Goal: Use online tool/utility: Utilize a website feature to perform a specific function

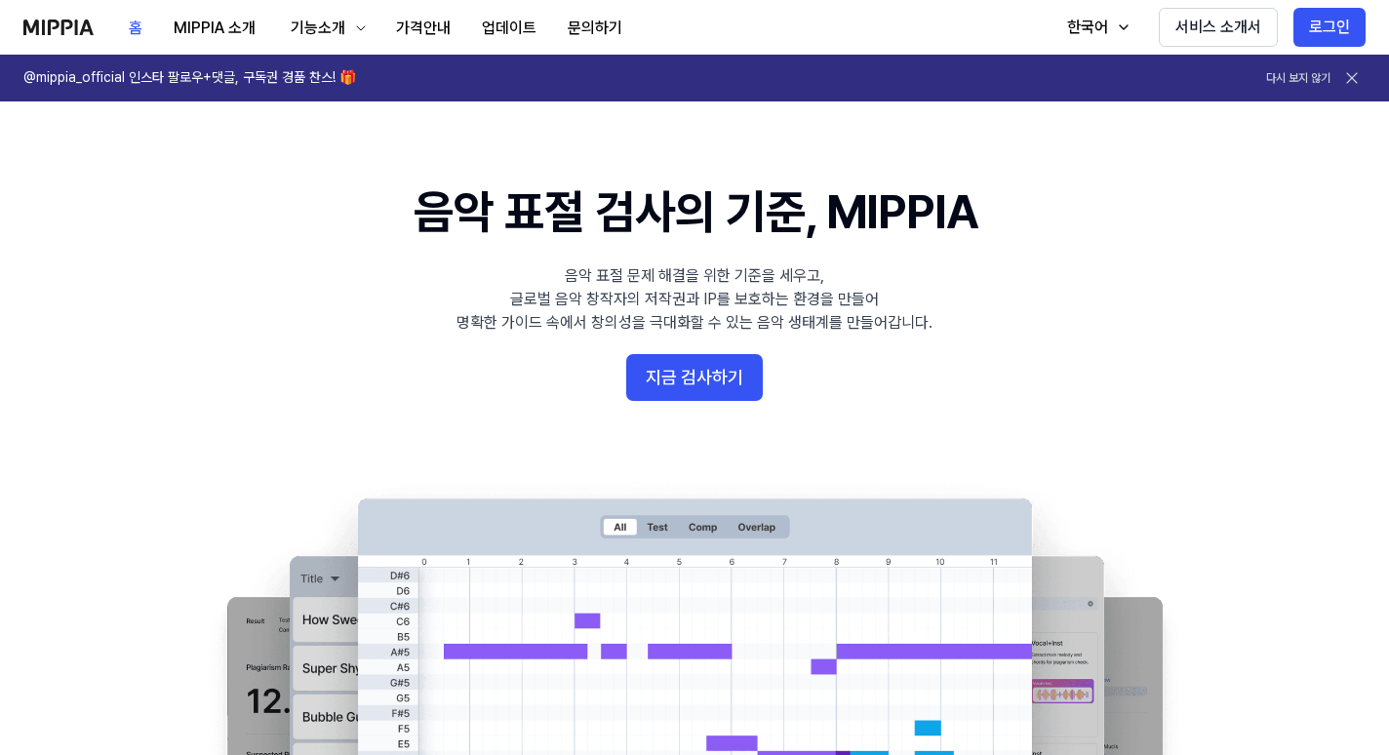
click at [1031, 32] on div "홈 MIPPIA 소개 기능소개 가격안내 업데이트 문의하기 홈 한국어 서비스 소개서 로그인" at bounding box center [694, 27] width 1343 height 54
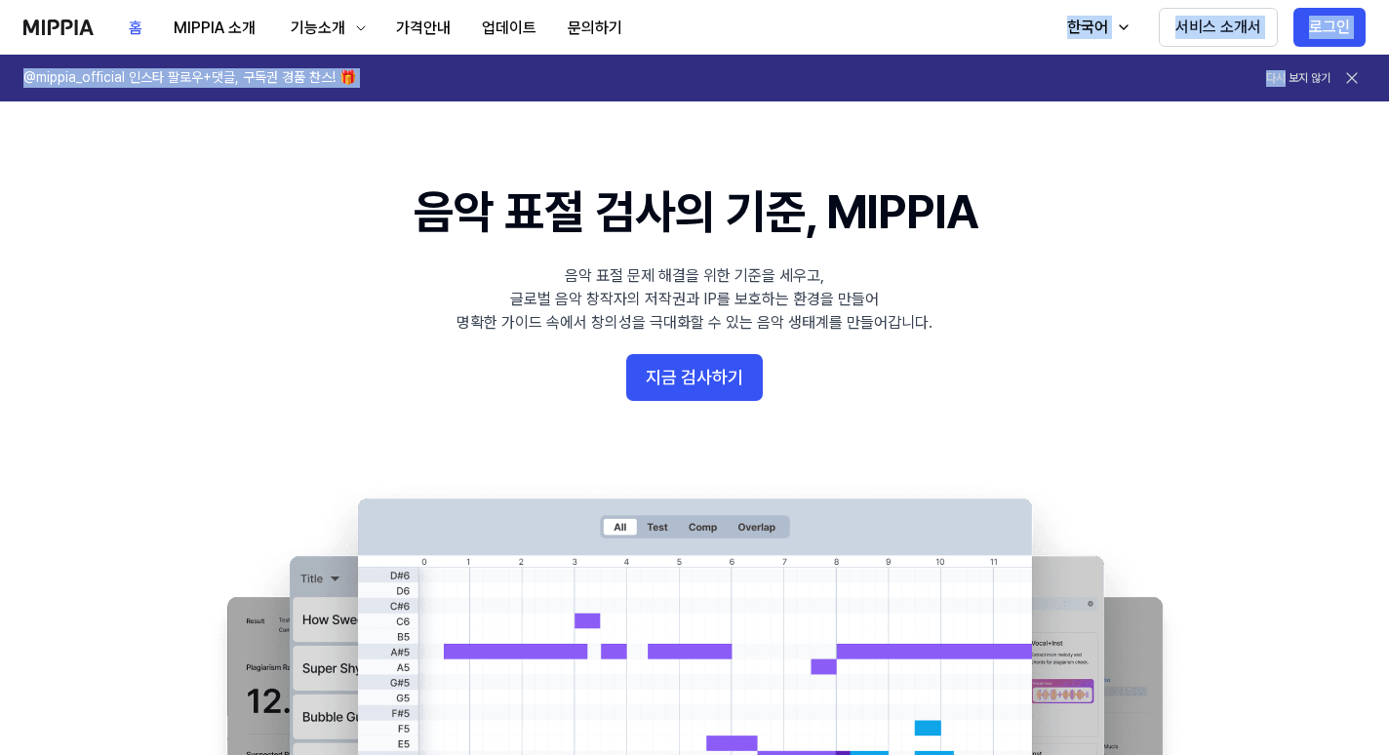
drag, startPoint x: 1031, startPoint y: 32, endPoint x: 946, endPoint y: 80, distance: 97.4
click at [946, 80] on div "홈 MIPPIA 소개 기능소개 가격안내 업데이트 문의하기 홈 한국어 서비스 소개서 로그인 @mippia_official 인스타 팔로우+댓글, …" at bounding box center [694, 377] width 1389 height 755
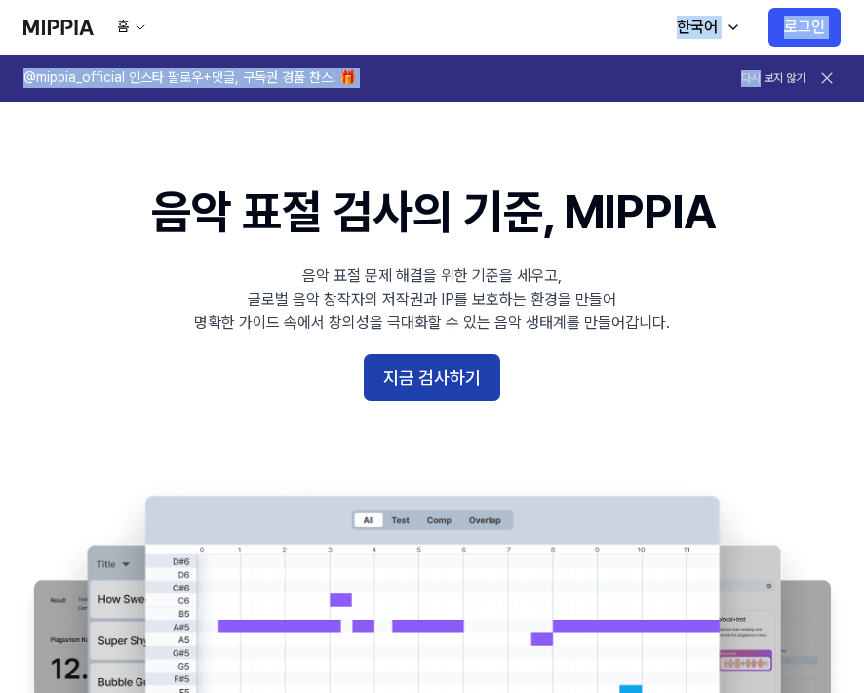
click at [434, 382] on button "지금 검사하기" at bounding box center [432, 377] width 137 height 47
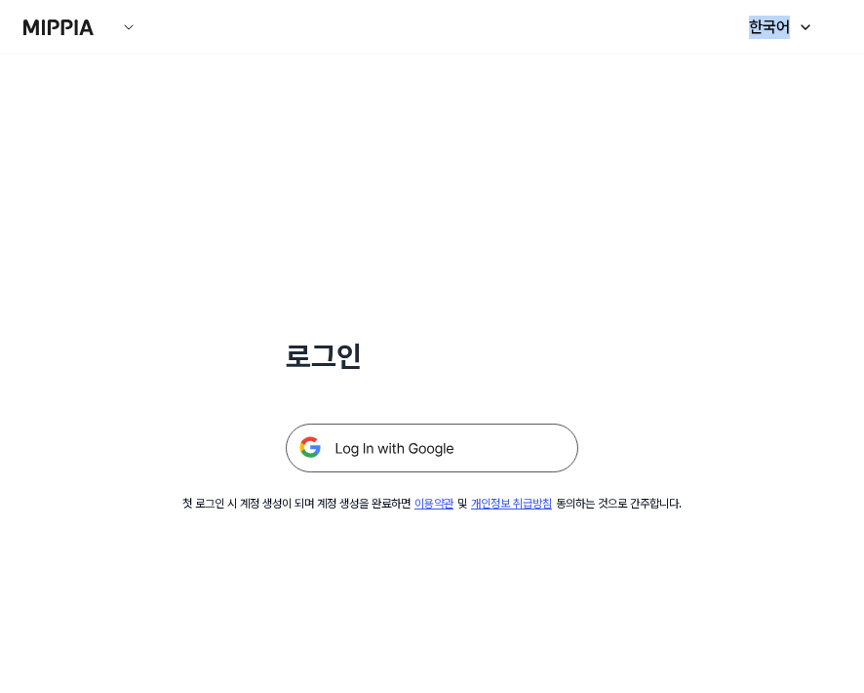
click at [426, 448] on img at bounding box center [432, 447] width 293 height 49
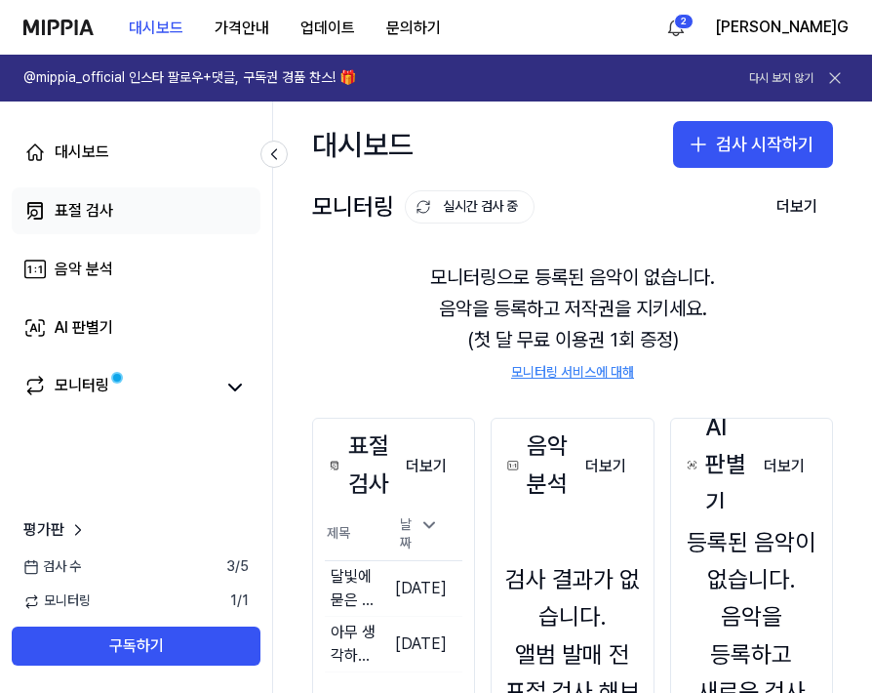
click at [77, 213] on div "표절 검사" at bounding box center [84, 210] width 59 height 23
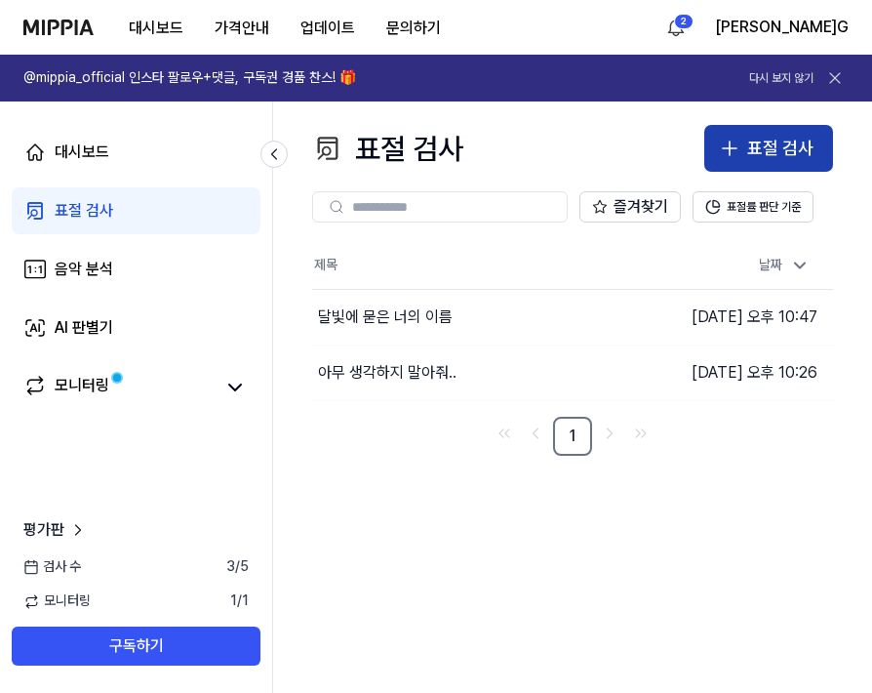
click at [789, 146] on div "표절 검사" at bounding box center [780, 149] width 66 height 28
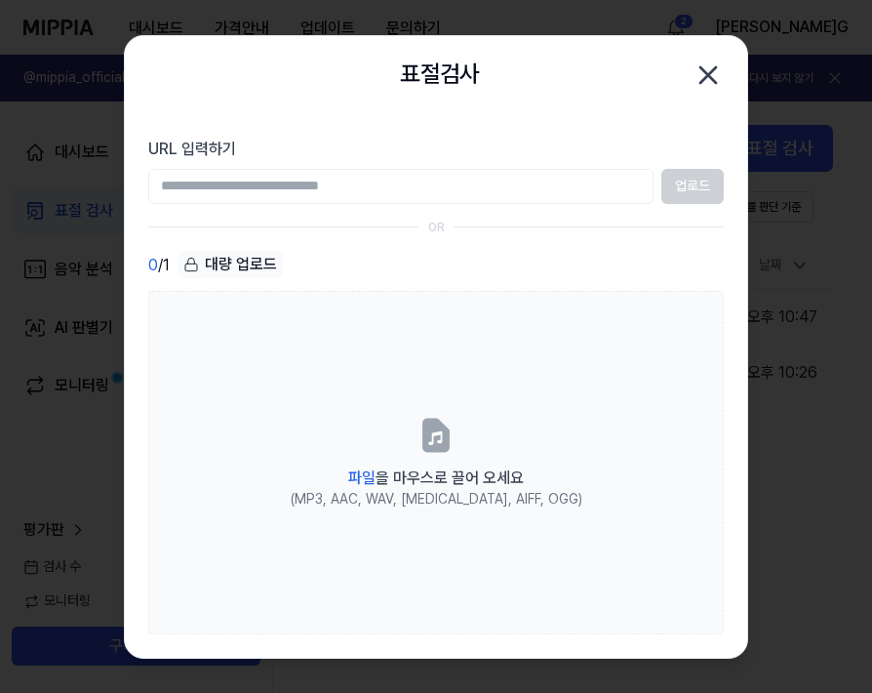
click at [720, 77] on icon "button" at bounding box center [708, 75] width 31 height 31
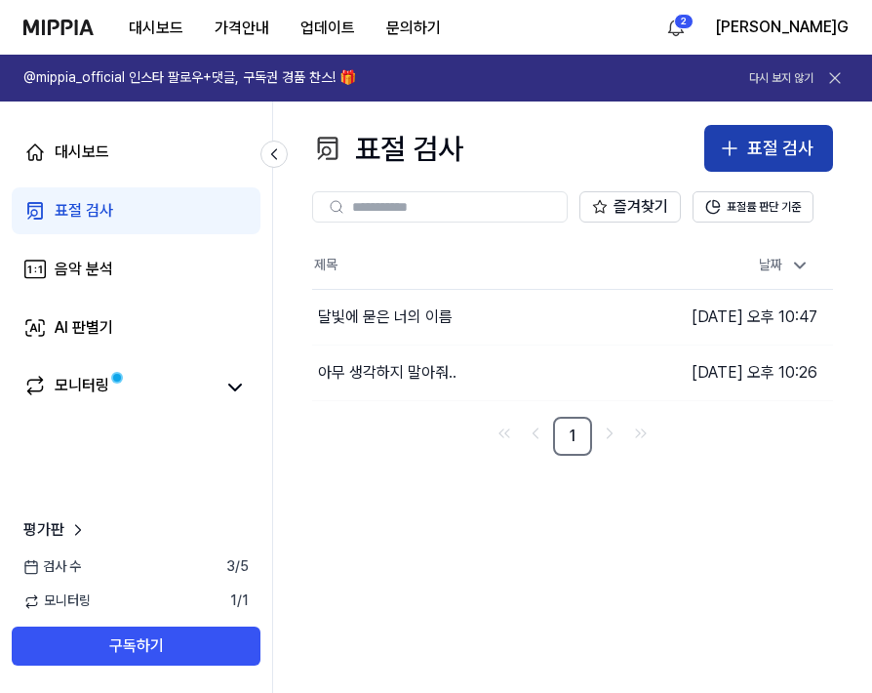
click at [797, 152] on div "표절 검사" at bounding box center [780, 149] width 66 height 28
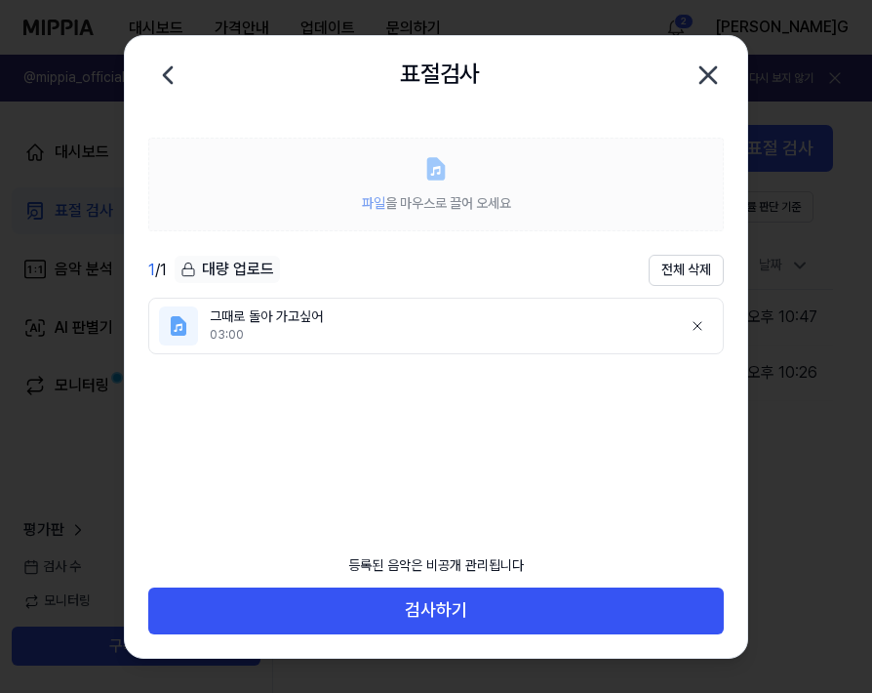
click at [351, 202] on label "파일 을 마우스로 끌어 오세요" at bounding box center [436, 185] width 576 height 94
click at [530, 437] on ul "그때로 돌아 가고싶어 03:00" at bounding box center [436, 421] width 576 height 247
click at [464, 446] on ul "그때로 돌아 가고싶어 03:00" at bounding box center [436, 421] width 576 height 247
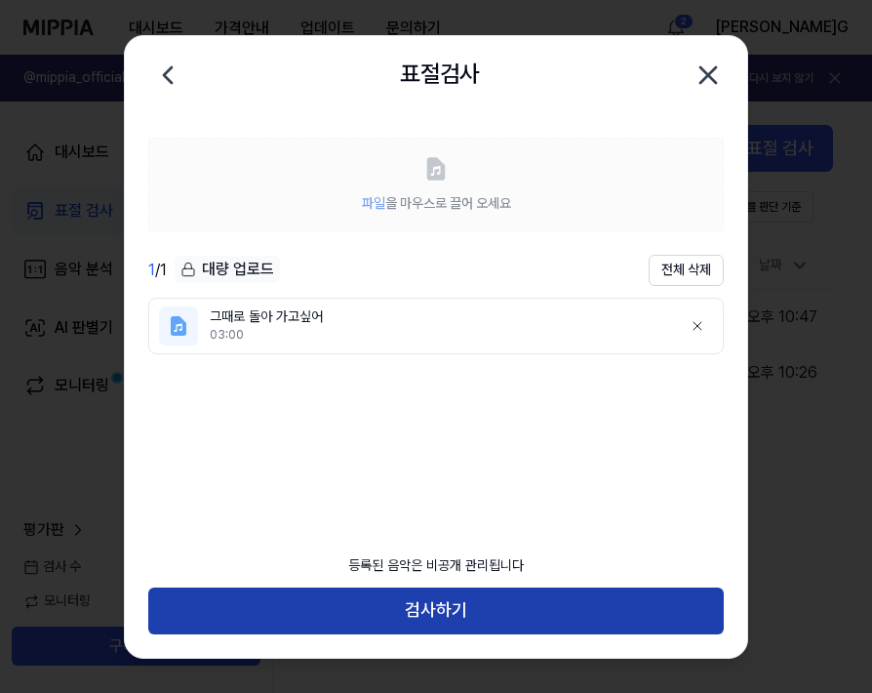
click at [459, 618] on button "검사하기" at bounding box center [436, 610] width 576 height 47
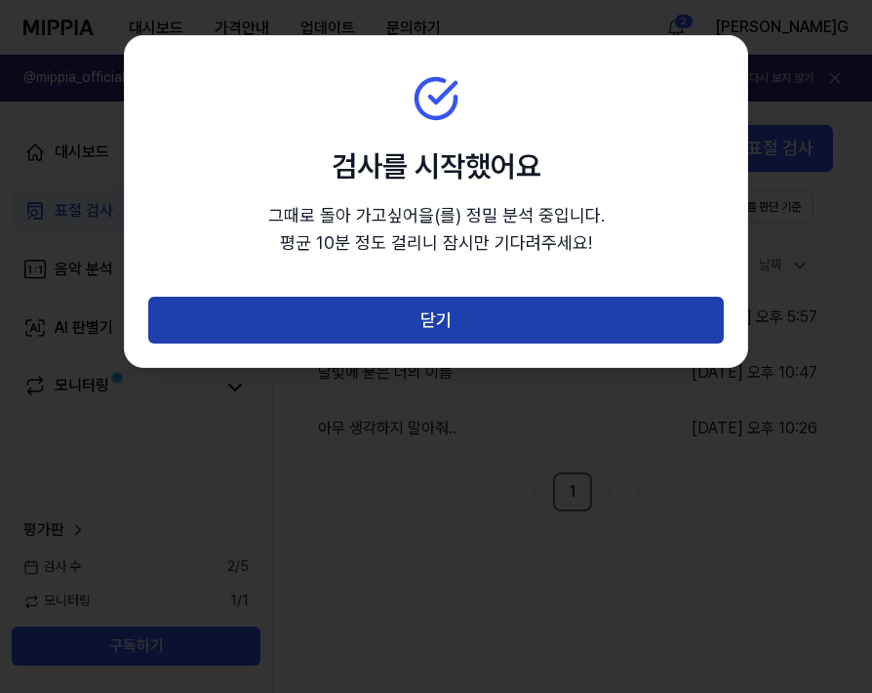
click at [428, 335] on button "닫기" at bounding box center [436, 320] width 576 height 47
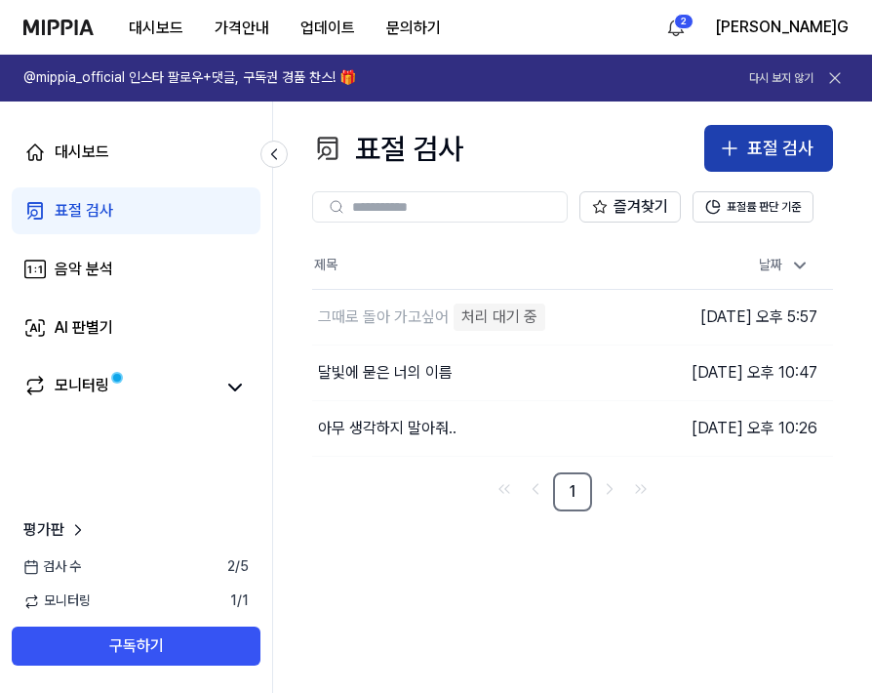
click at [792, 138] on div "표절 검사" at bounding box center [780, 149] width 66 height 28
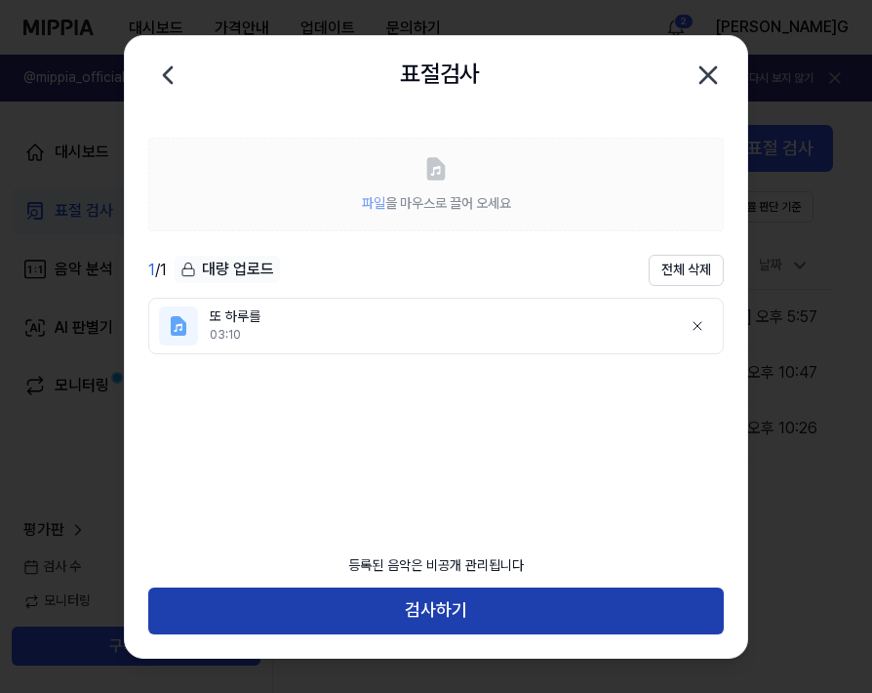
click at [430, 611] on button "검사하기" at bounding box center [436, 610] width 576 height 47
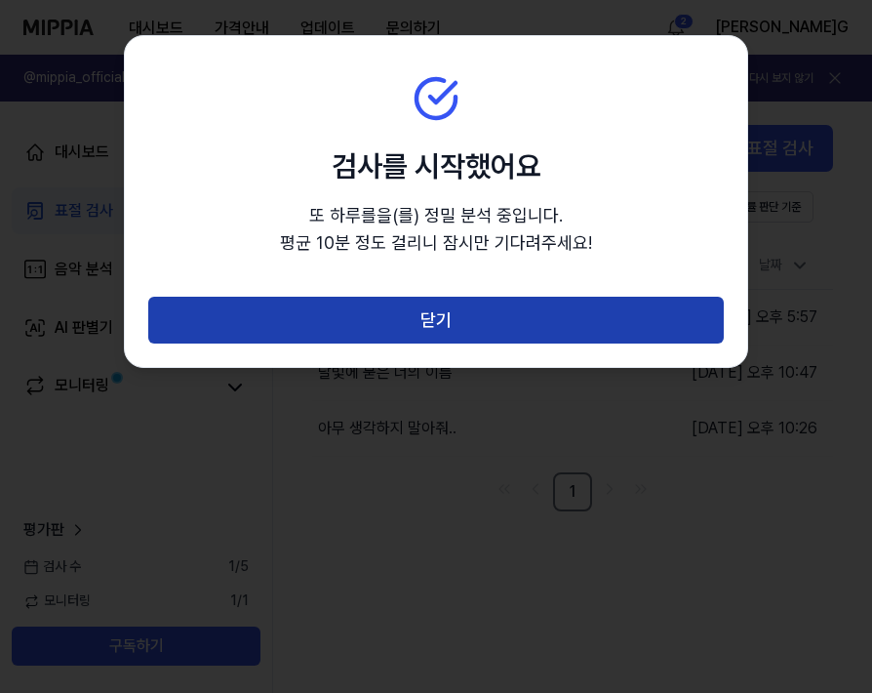
click at [500, 314] on button "닫기" at bounding box center [436, 320] width 576 height 47
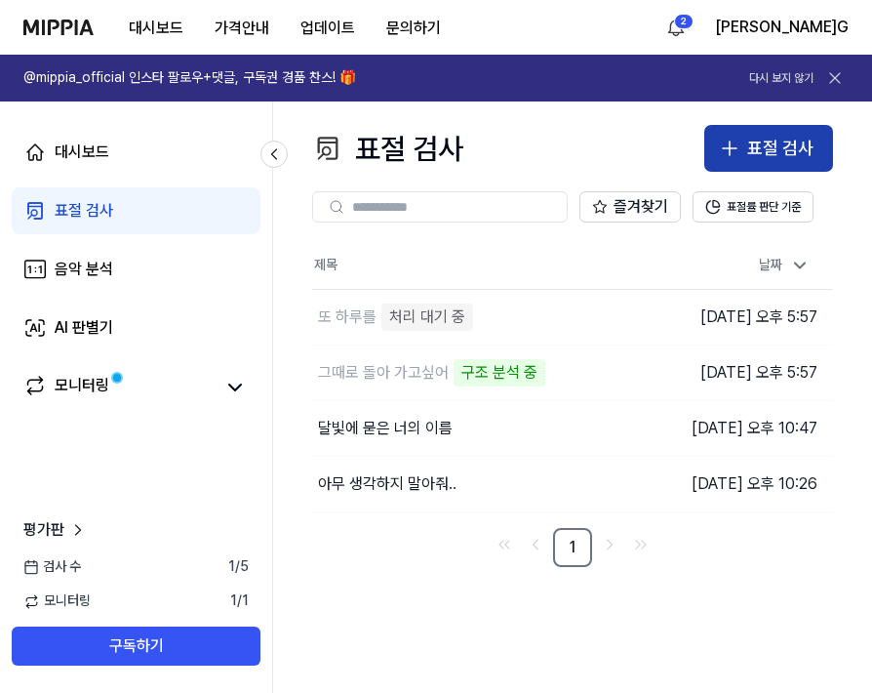
click at [769, 152] on div "표절 검사" at bounding box center [780, 149] width 66 height 28
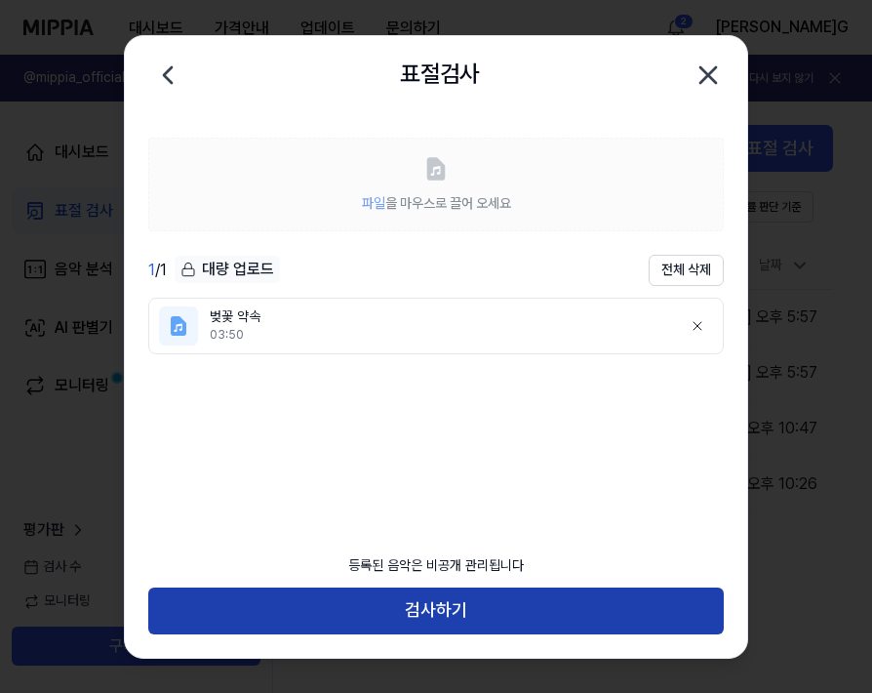
click at [424, 615] on button "검사하기" at bounding box center [436, 610] width 576 height 47
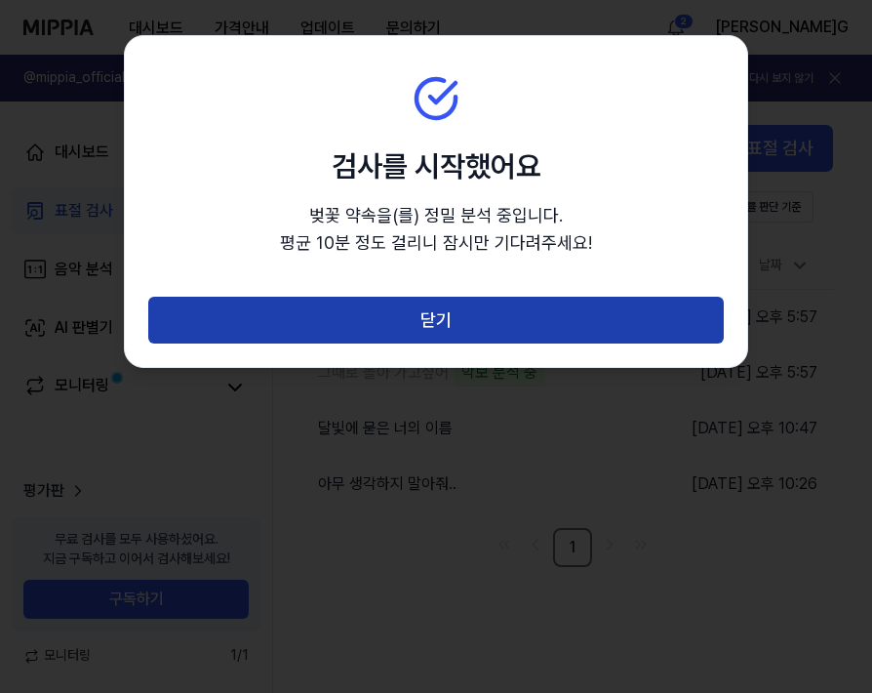
click at [417, 321] on button "닫기" at bounding box center [436, 320] width 576 height 47
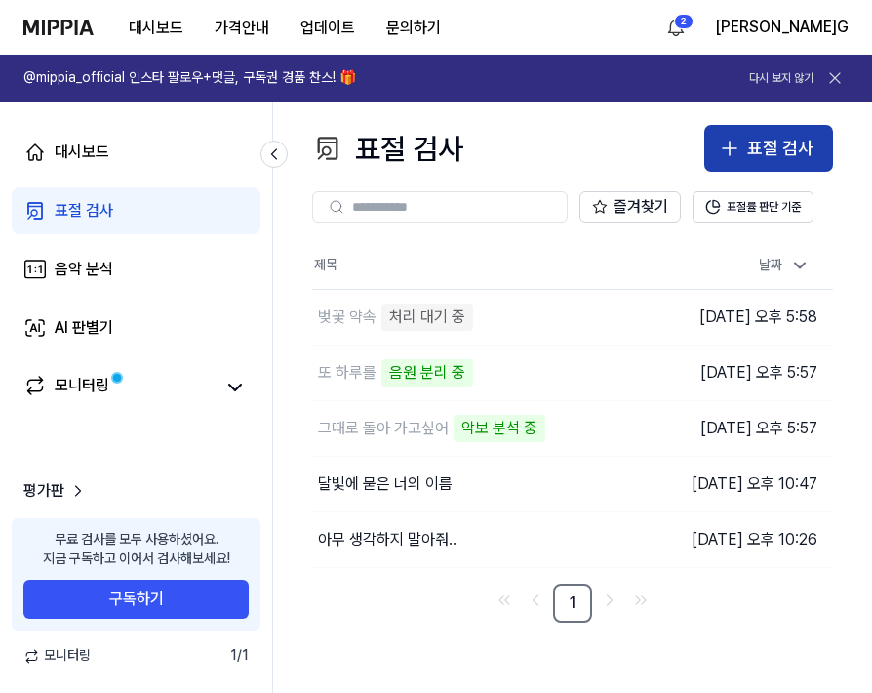
click at [797, 148] on div "표절 검사" at bounding box center [780, 149] width 66 height 28
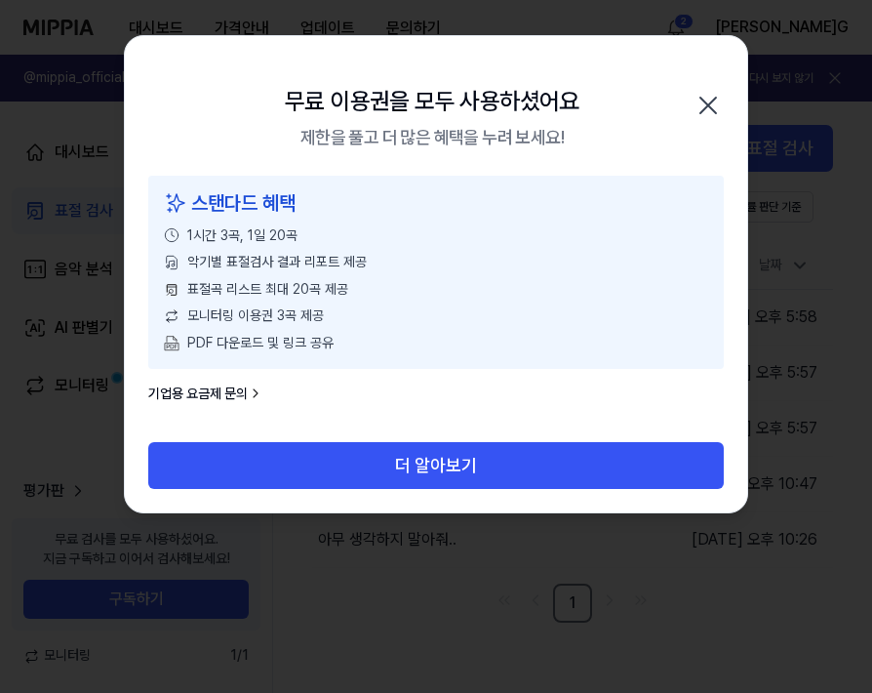
click at [563, 55] on div "무료 이용권을 모두 사용하셨어요 제한을 풀고 더 많은 혜택을 누려 보세요! 닫기" at bounding box center [436, 106] width 622 height 140
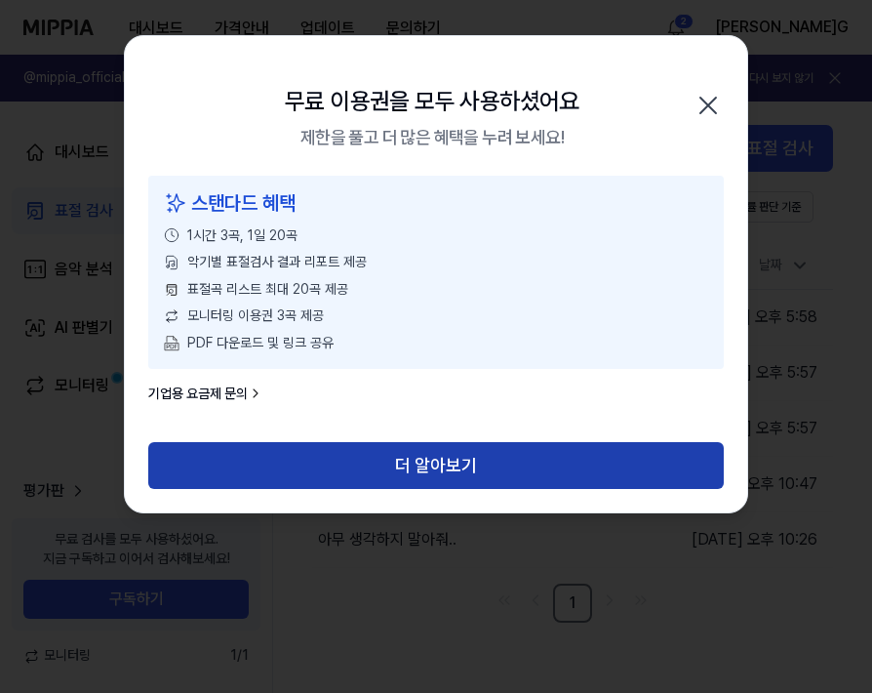
click at [401, 466] on button "더 알아보기" at bounding box center [436, 465] width 576 height 47
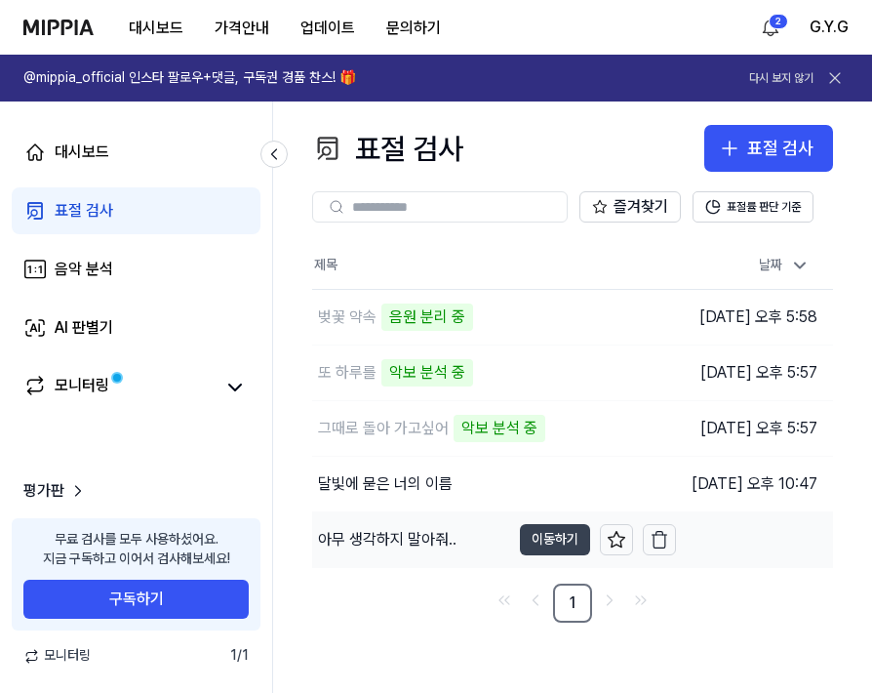
click at [538, 546] on button "이동하기" at bounding box center [555, 539] width 70 height 31
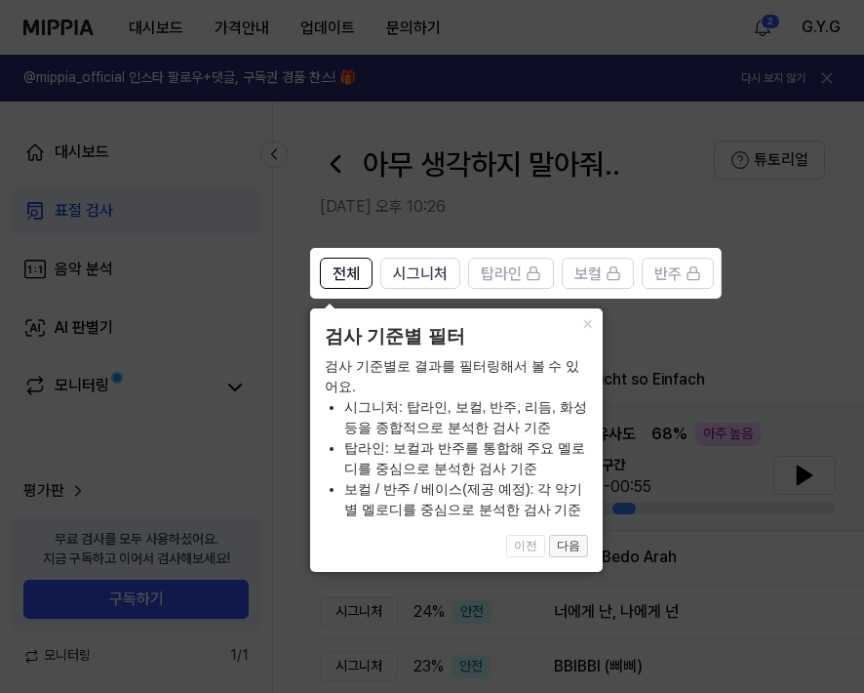
click at [569, 547] on button "다음" at bounding box center [568, 546] width 39 height 23
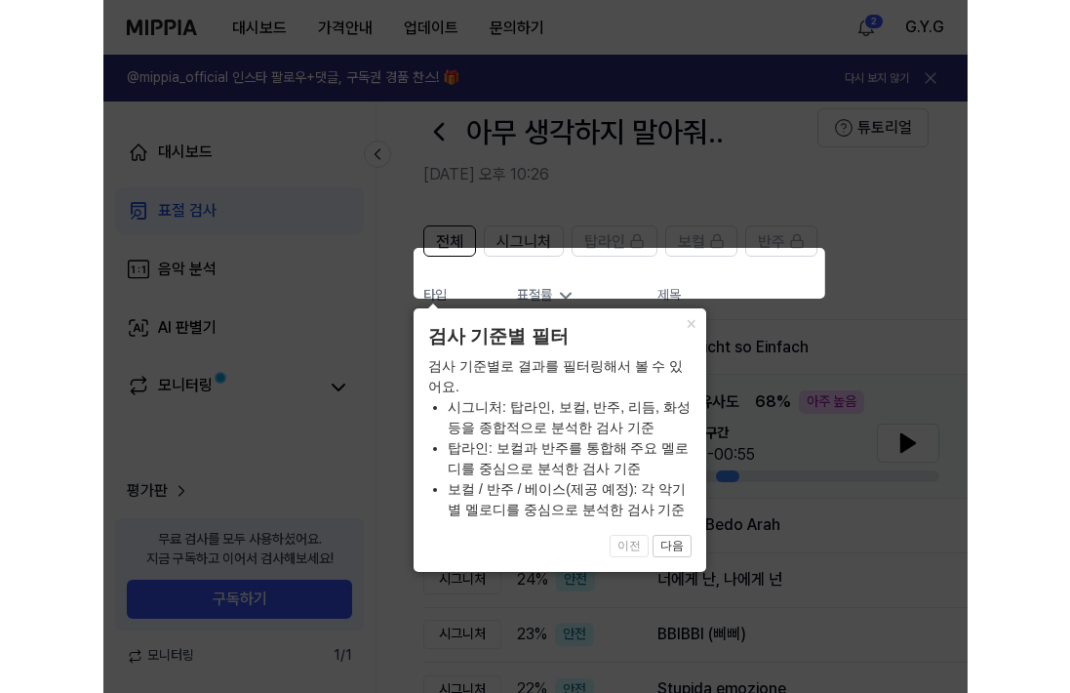
scroll to position [0, 173]
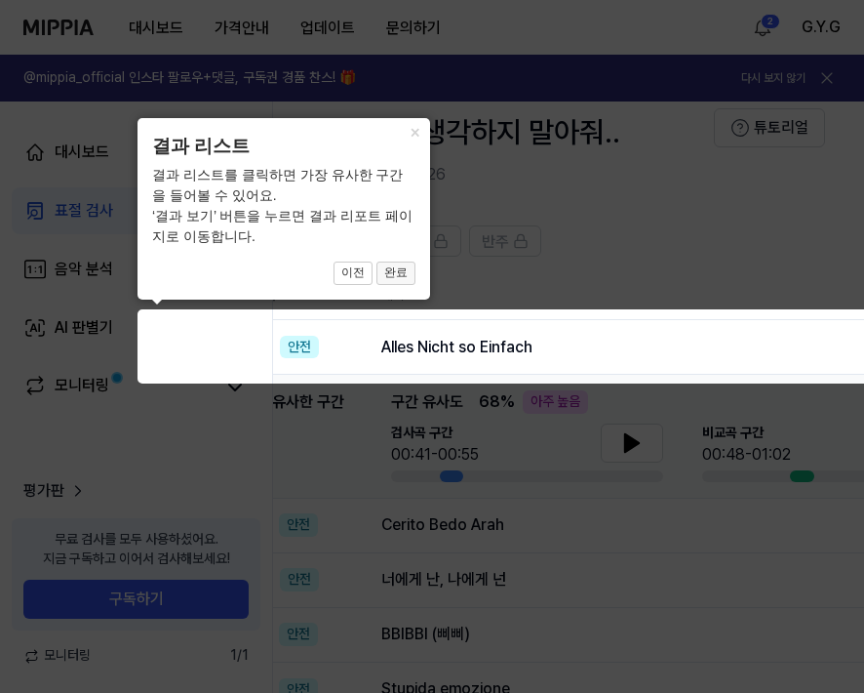
click at [397, 268] on button "완료" at bounding box center [396, 272] width 39 height 23
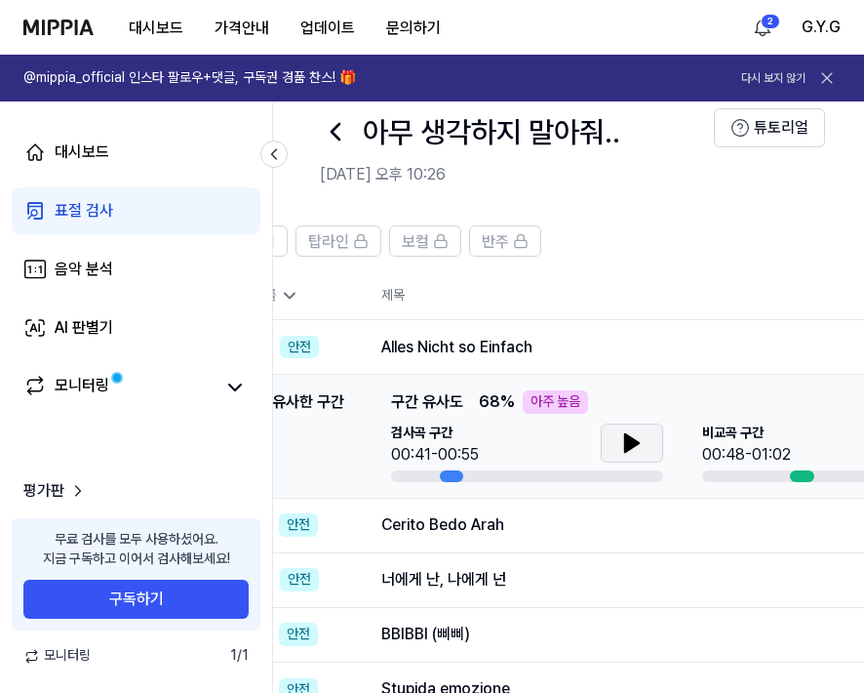
click at [627, 451] on icon at bounding box center [632, 442] width 23 height 23
click at [634, 447] on icon at bounding box center [636, 443] width 4 height 16
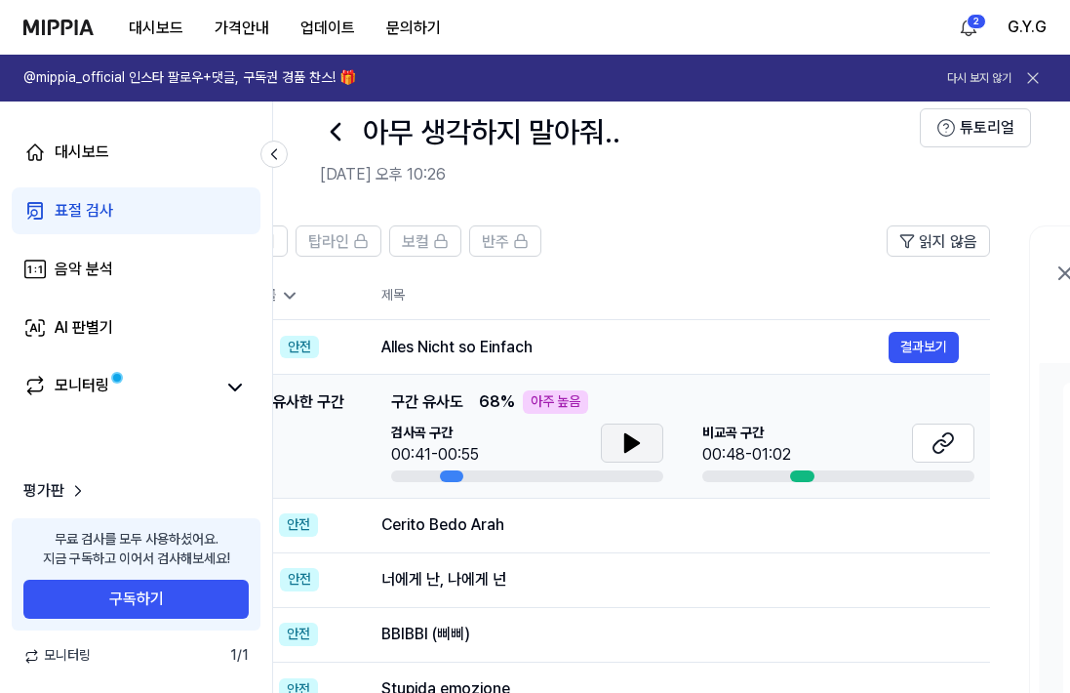
click at [625, 444] on icon at bounding box center [632, 443] width 14 height 18
click at [624, 444] on icon at bounding box center [632, 442] width 23 height 23
click at [871, 444] on icon at bounding box center [943, 442] width 23 height 23
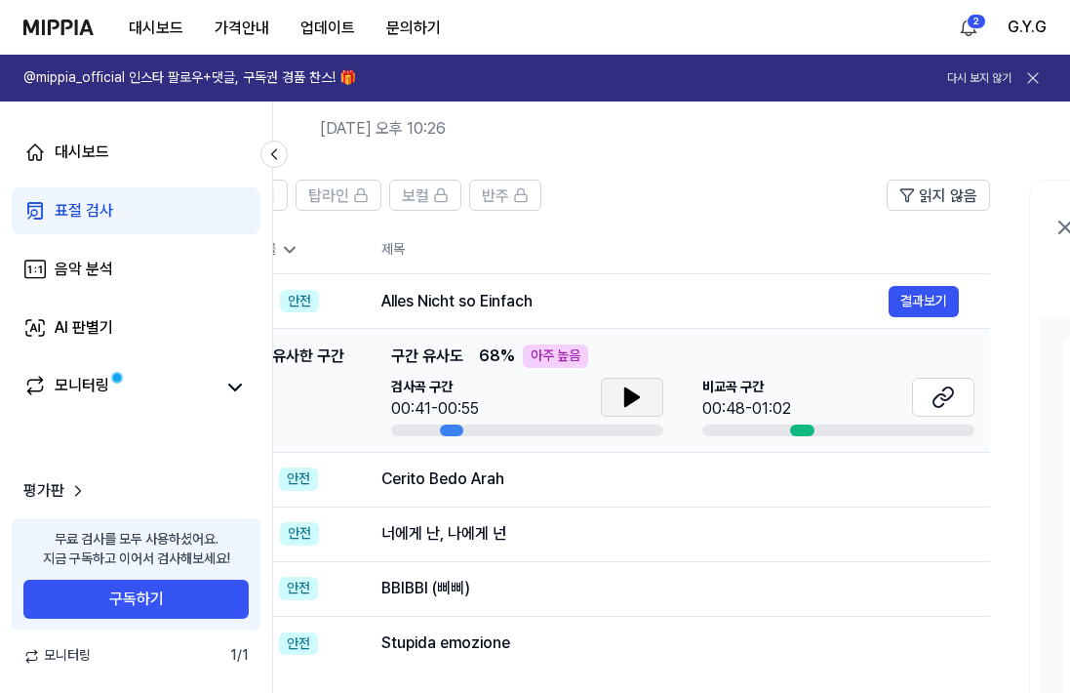
scroll to position [32, 0]
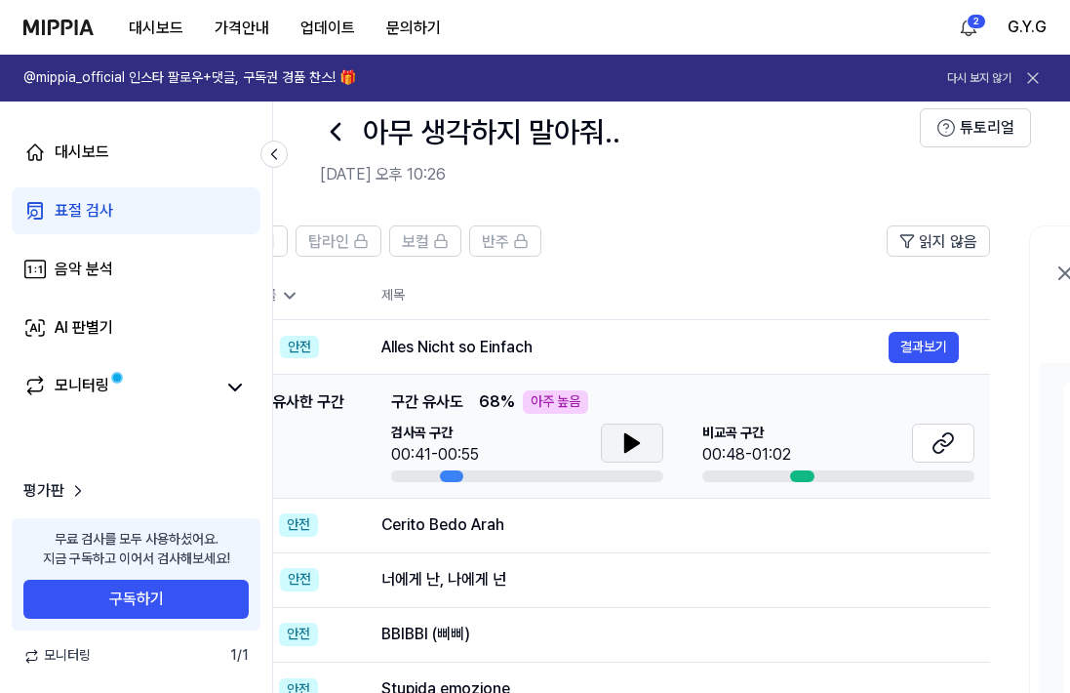
click at [612, 257] on header "전체 시그니처 탑라인 보컬 반주 읽지 않음" at bounding box center [568, 248] width 843 height 47
click at [871, 341] on button "결과보기" at bounding box center [924, 347] width 70 height 31
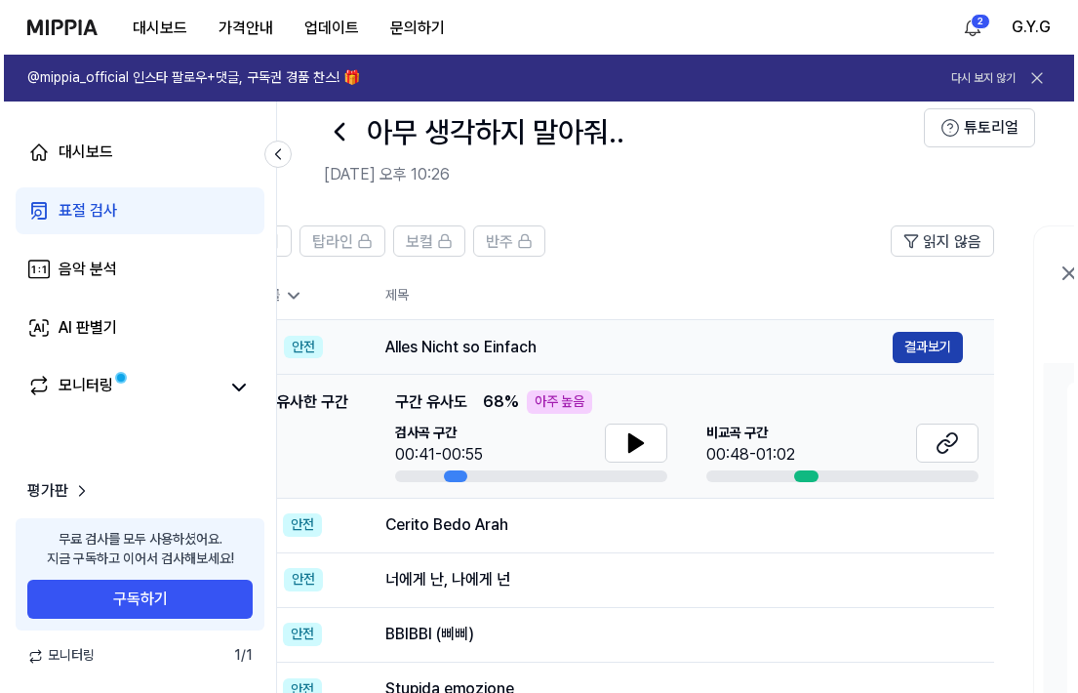
scroll to position [0, 0]
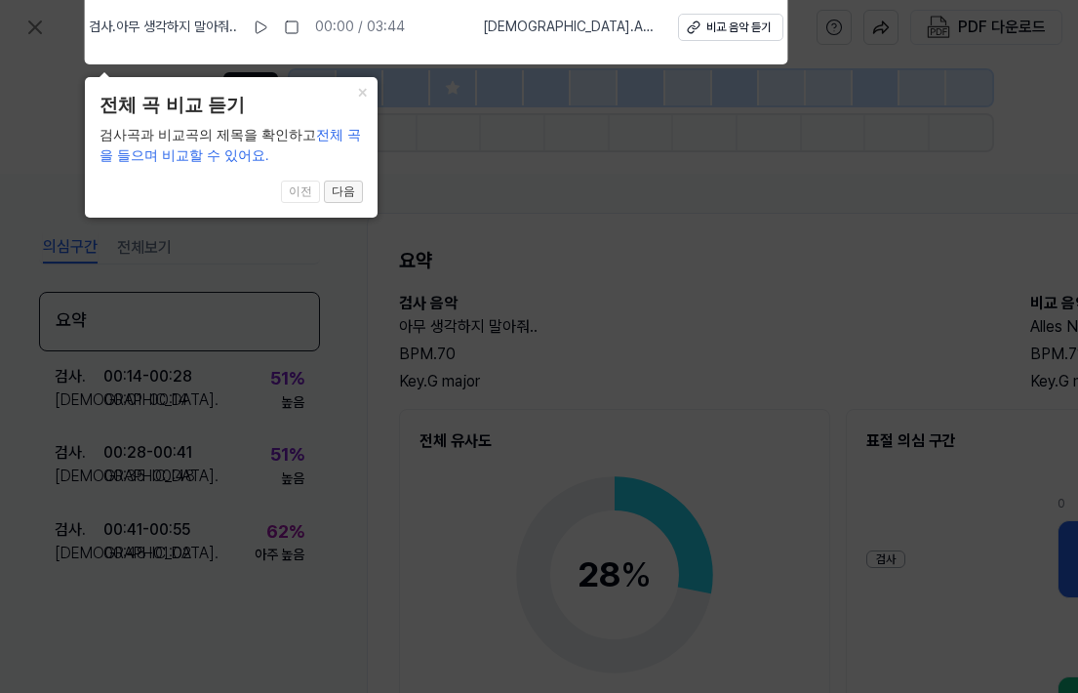
click at [345, 190] on button "다음" at bounding box center [343, 192] width 39 height 23
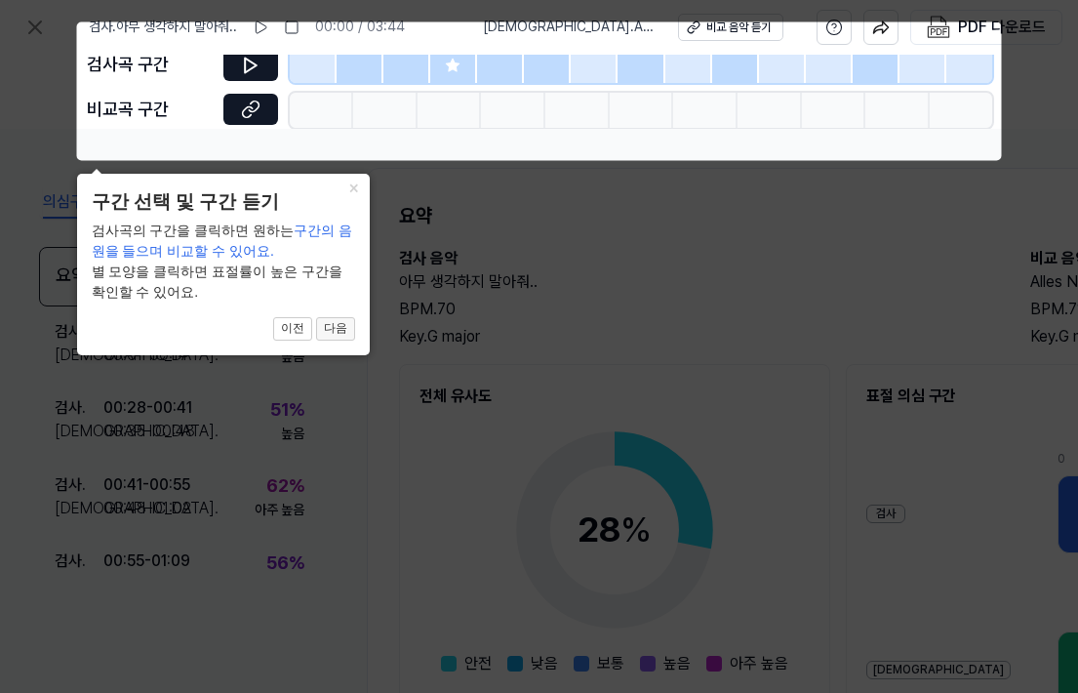
click at [345, 322] on button "다음" at bounding box center [335, 328] width 39 height 23
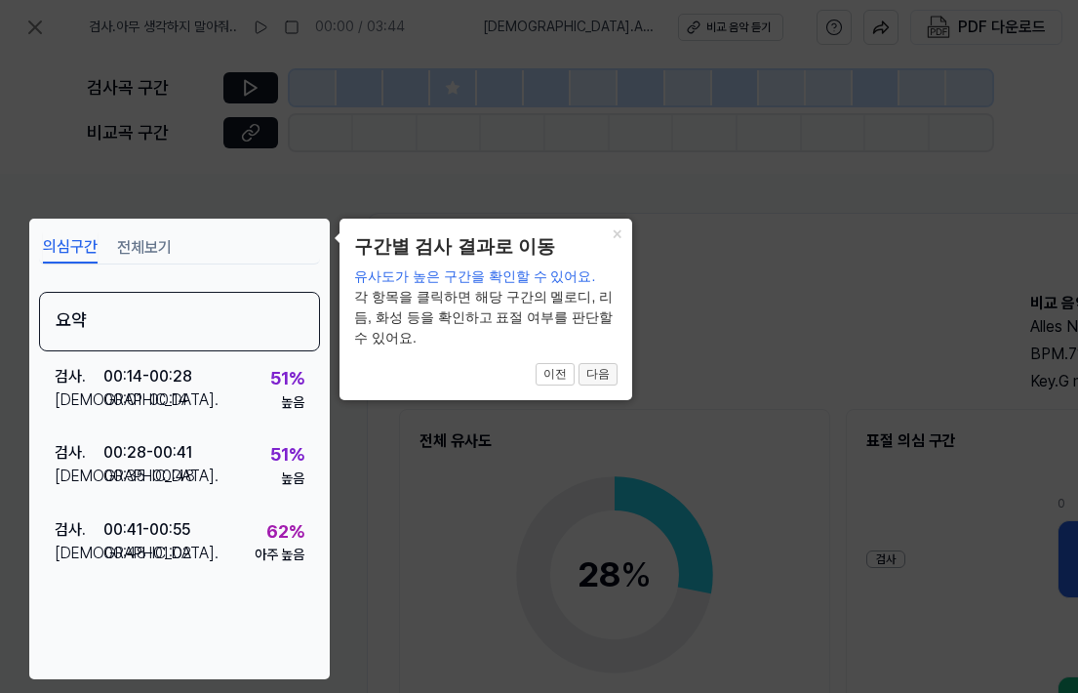
click at [605, 380] on button "다음" at bounding box center [598, 374] width 39 height 23
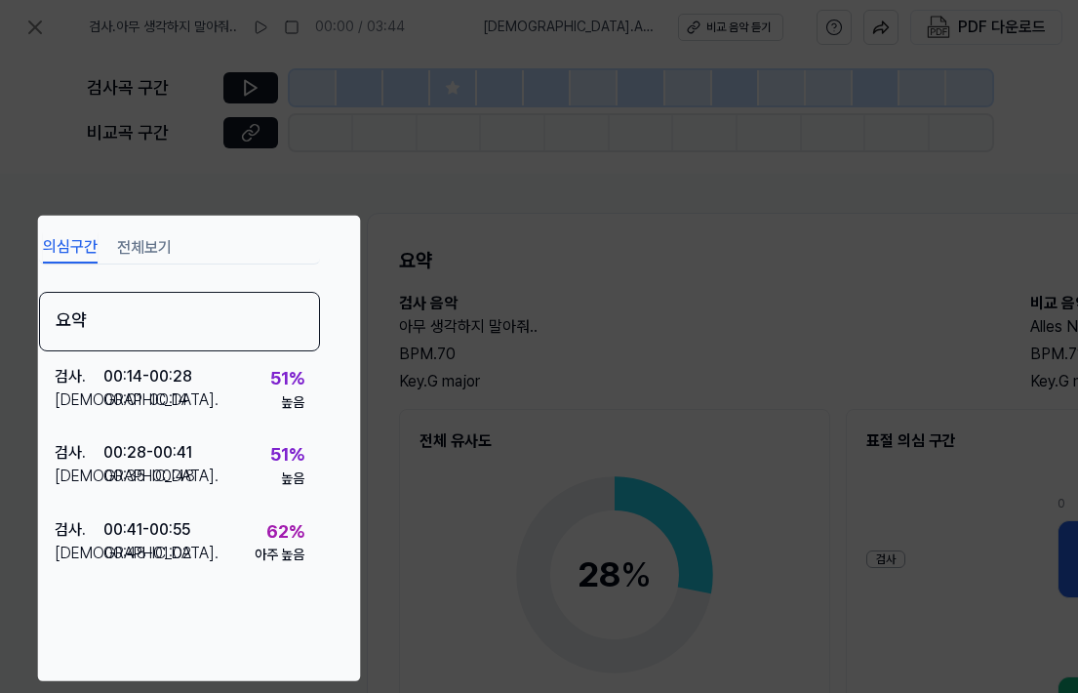
scroll to position [253, 616]
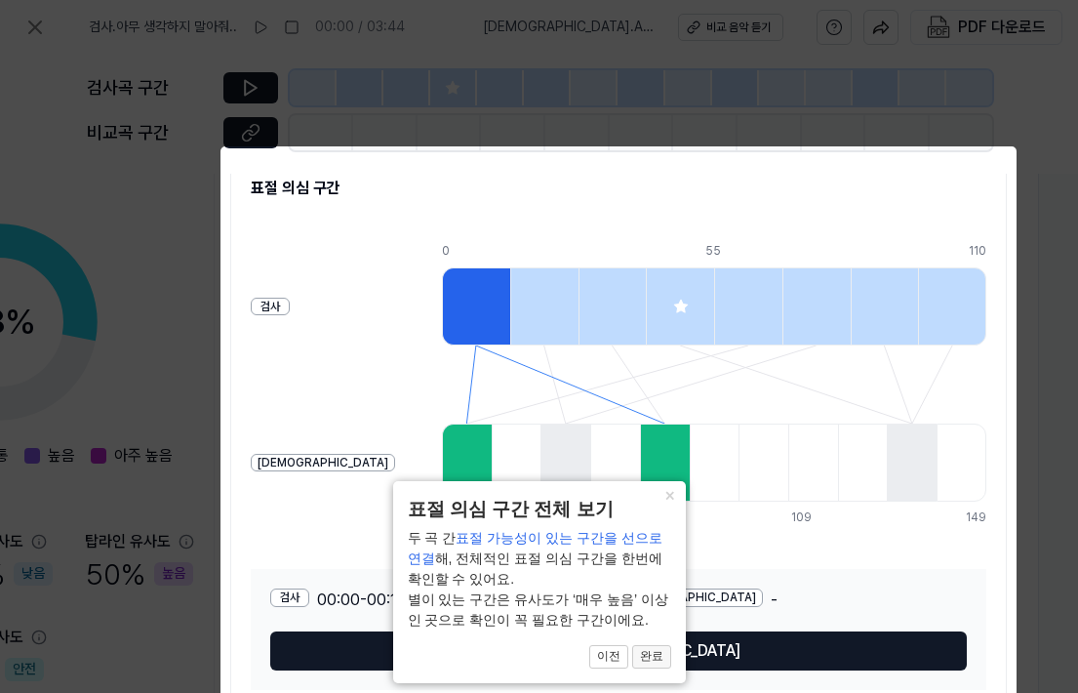
click at [654, 664] on button "완료" at bounding box center [651, 656] width 39 height 23
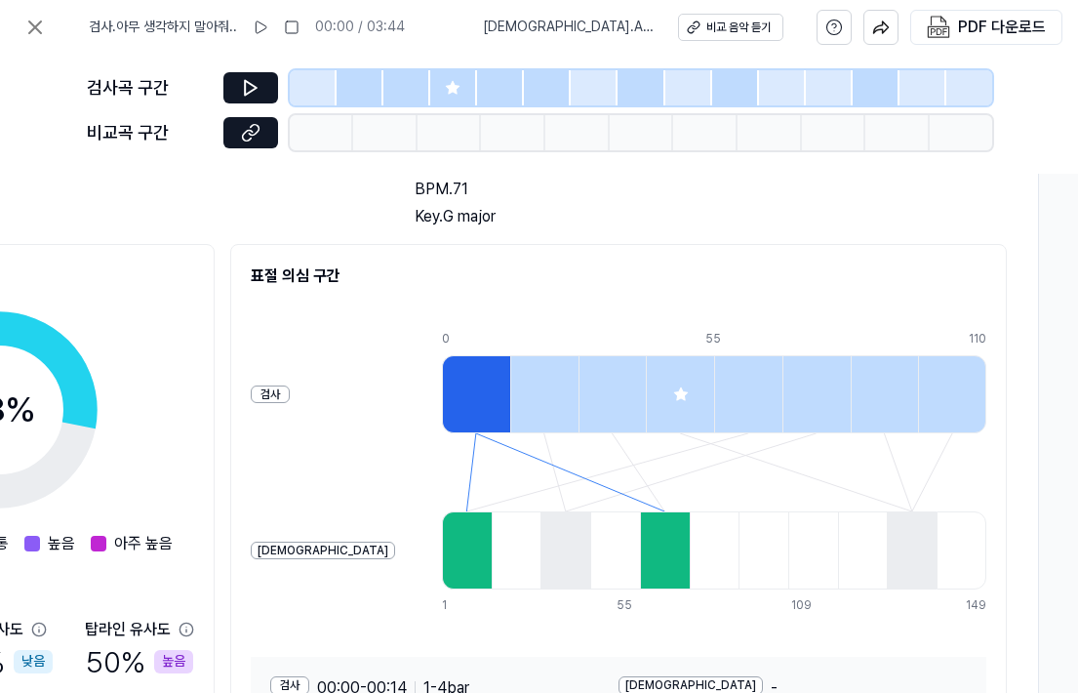
scroll to position [349, 616]
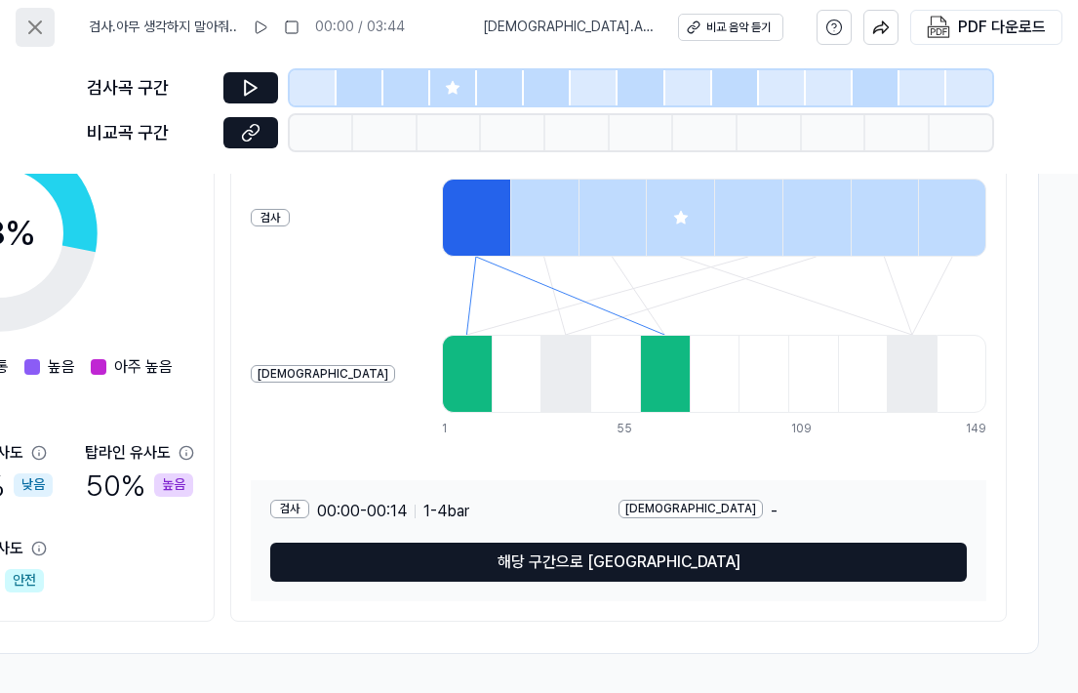
click at [34, 28] on icon at bounding box center [35, 27] width 12 height 12
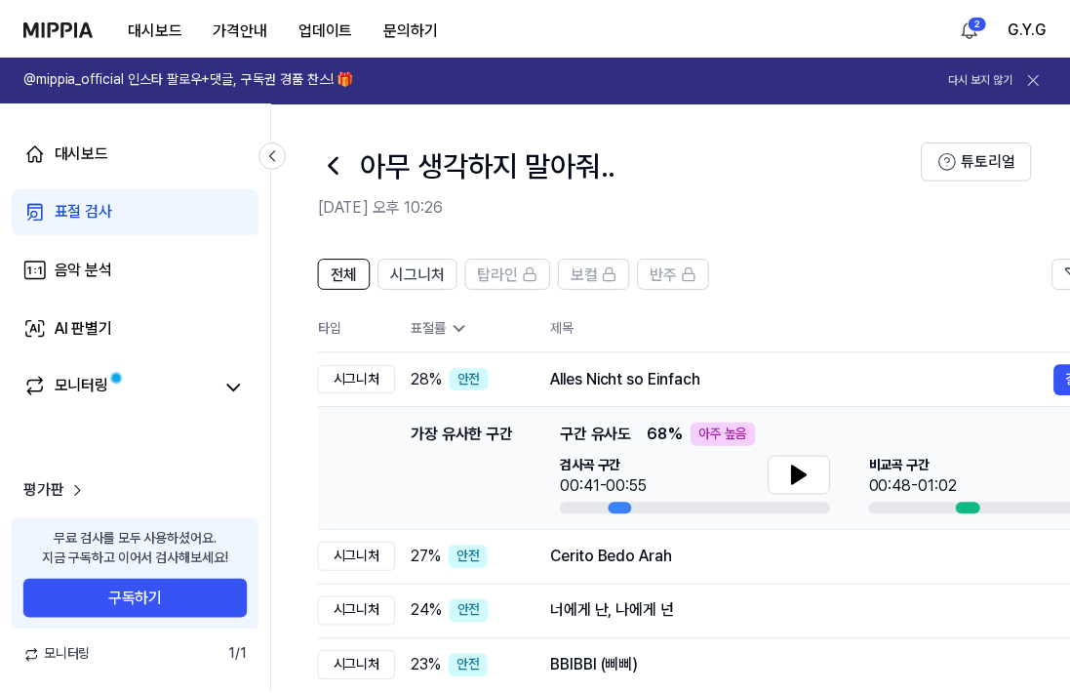
scroll to position [32, 0]
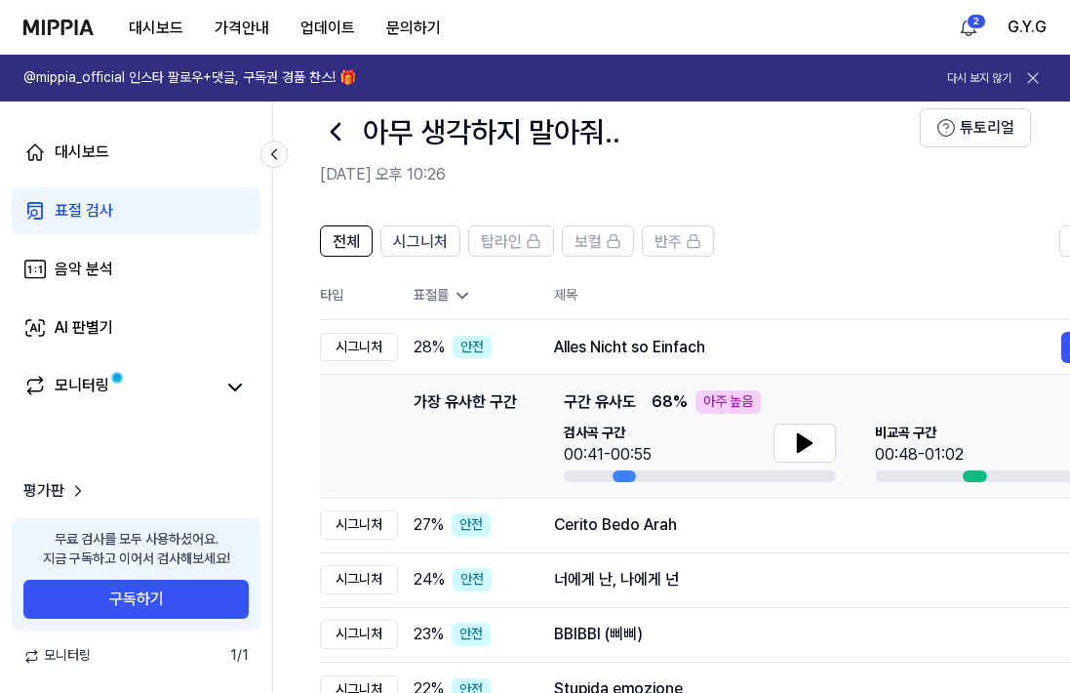
click at [744, 293] on th "제목" at bounding box center [858, 295] width 609 height 47
click at [465, 295] on icon at bounding box center [463, 296] width 10 height 5
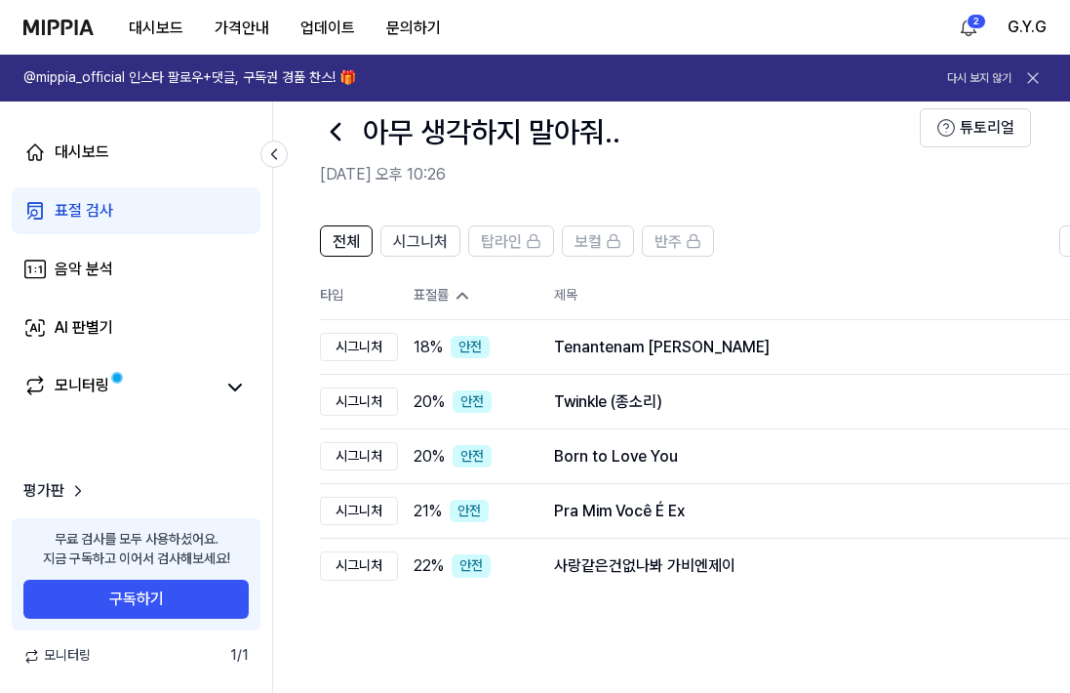
click at [75, 212] on div "표절 검사" at bounding box center [84, 210] width 59 height 23
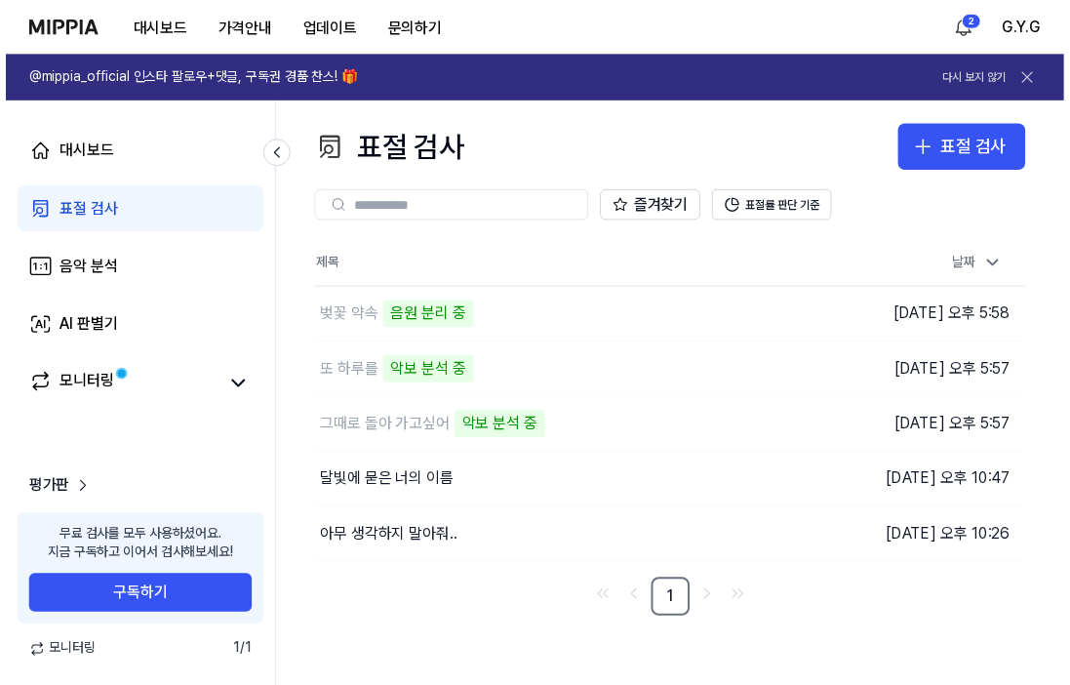
scroll to position [0, 0]
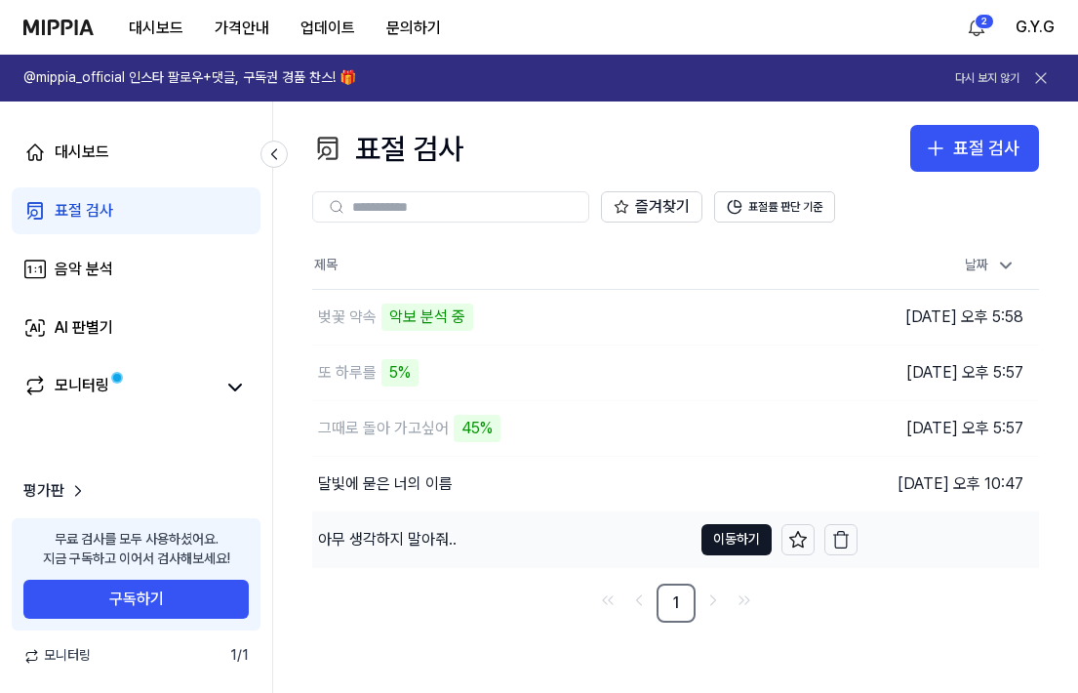
click at [429, 541] on div "아무 생각하지 말아줘.." at bounding box center [387, 539] width 139 height 23
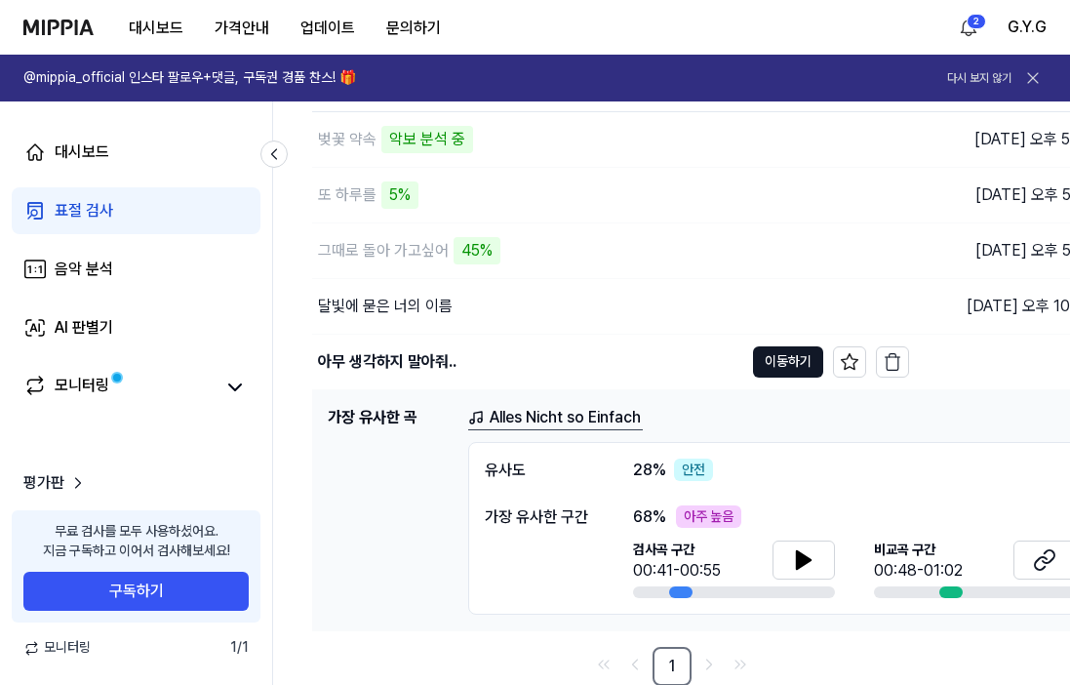
scroll to position [179, 0]
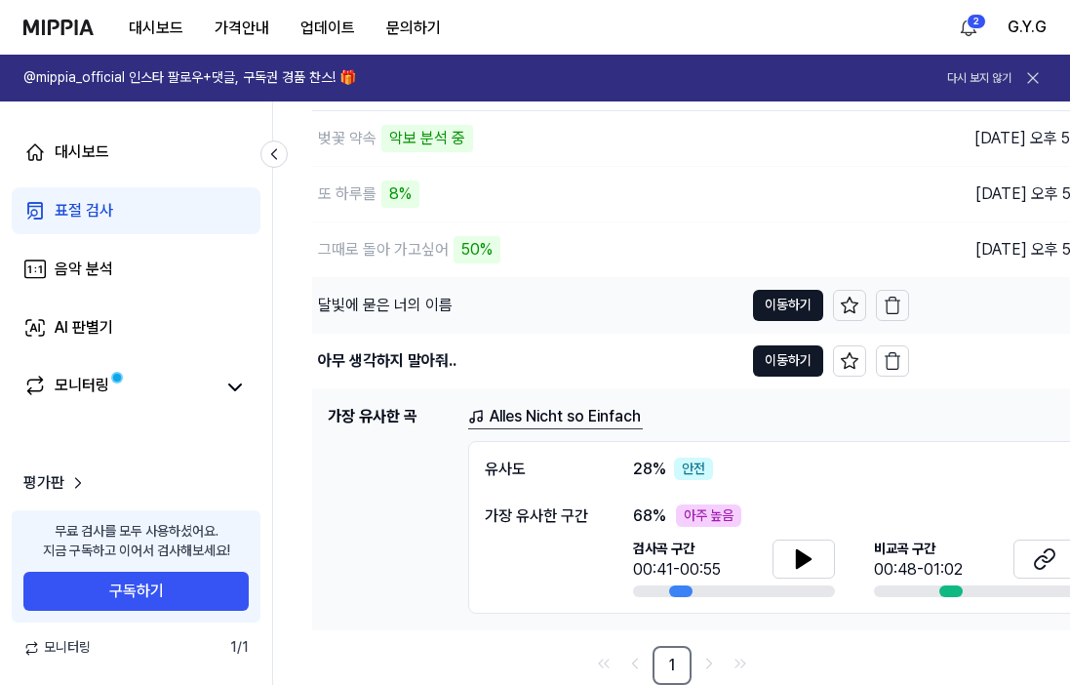
click at [395, 304] on div "달빛에 묻은 너의 이름" at bounding box center [385, 305] width 135 height 23
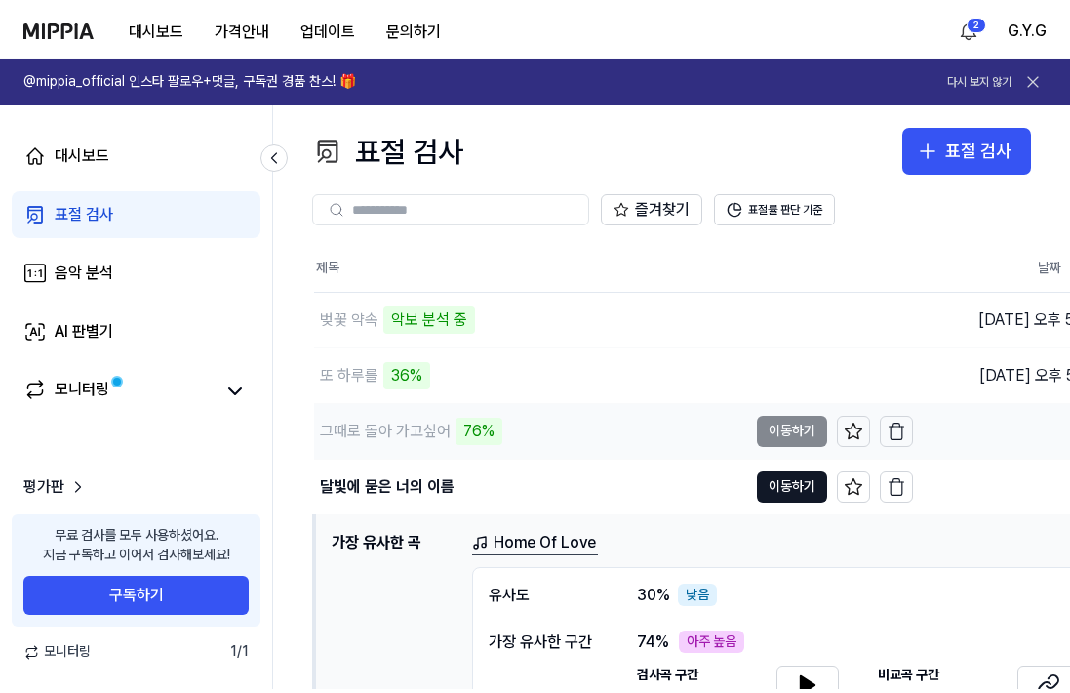
scroll to position [0, 0]
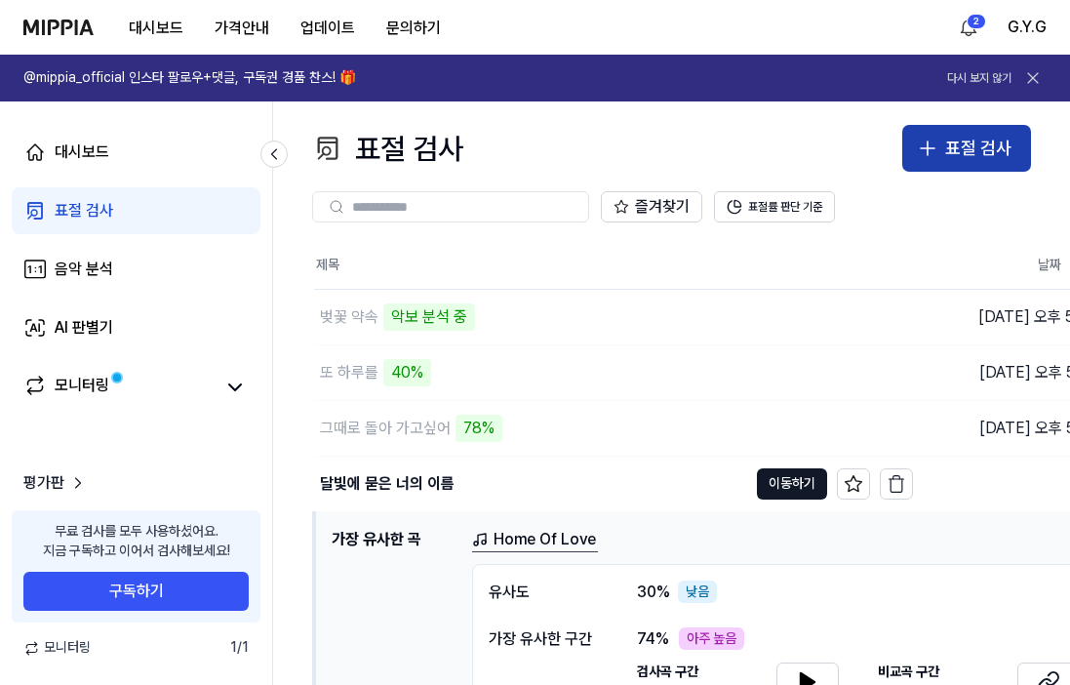
click at [871, 157] on div "표절 검사" at bounding box center [978, 149] width 66 height 28
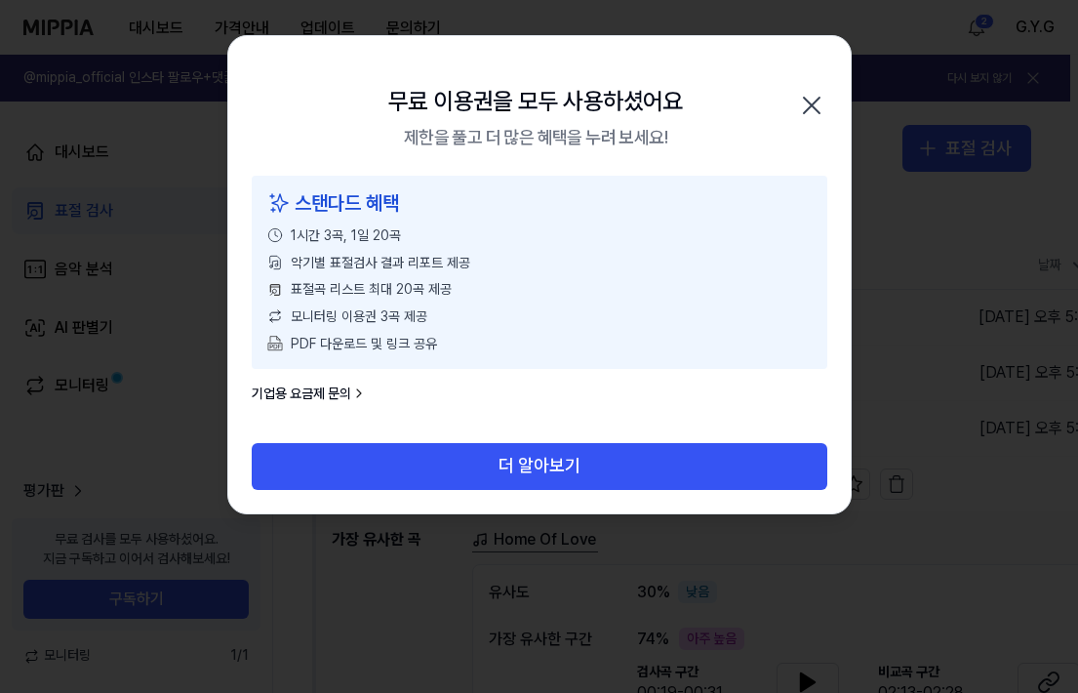
click at [809, 107] on icon "button" at bounding box center [812, 106] width 16 height 16
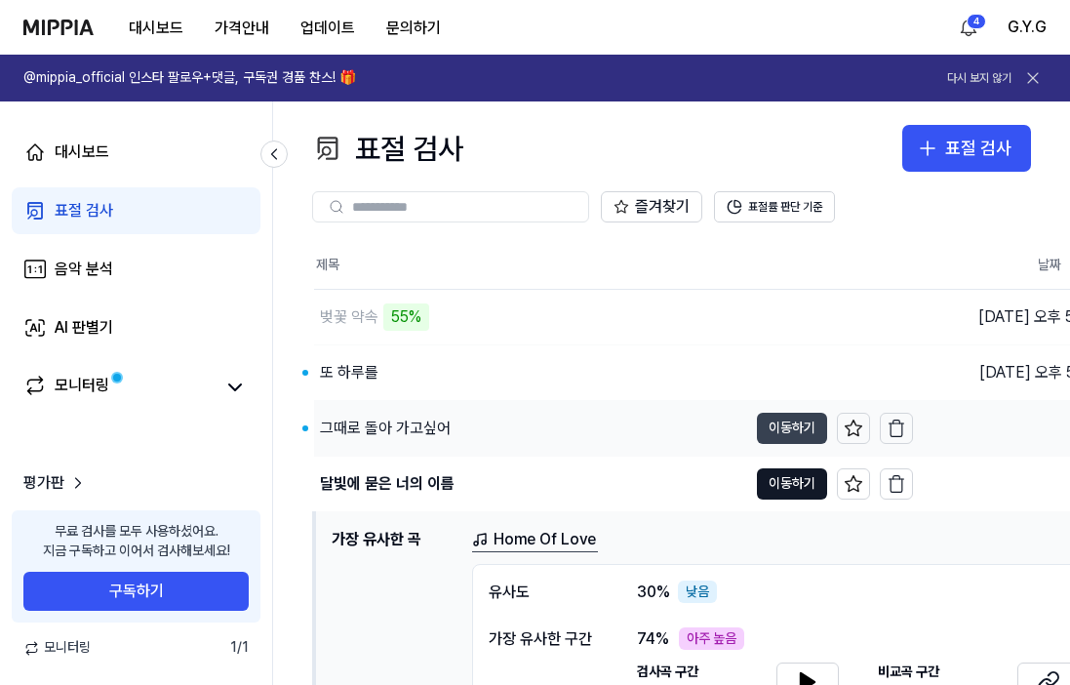
click at [797, 421] on button "이동하기" at bounding box center [792, 428] width 70 height 31
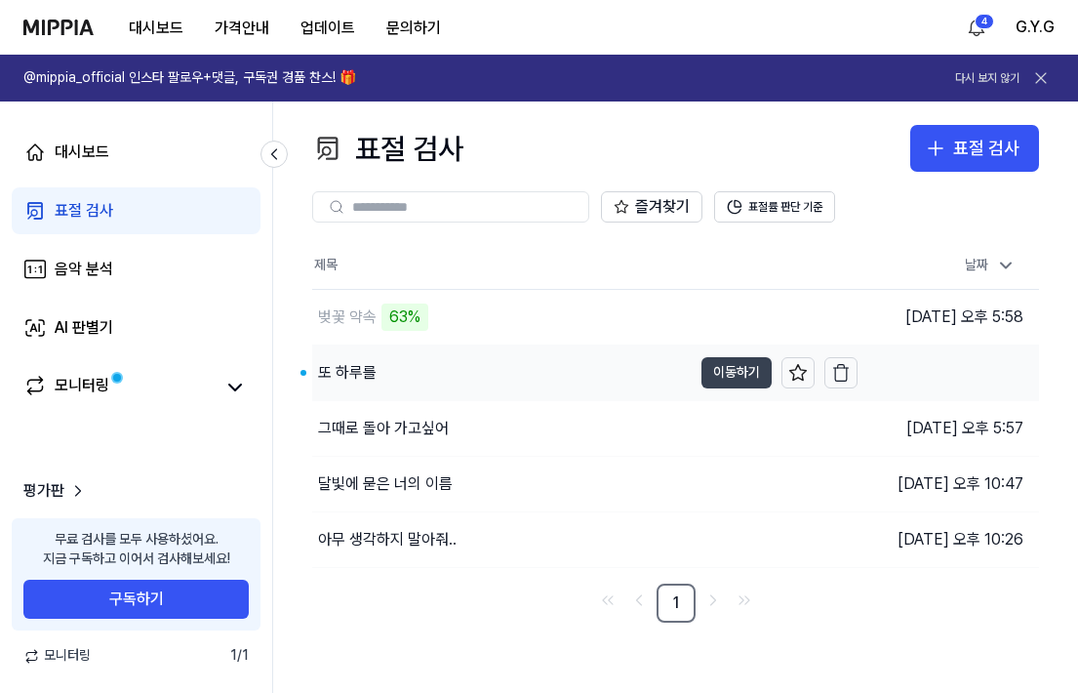
click at [725, 376] on button "이동하기" at bounding box center [737, 372] width 70 height 31
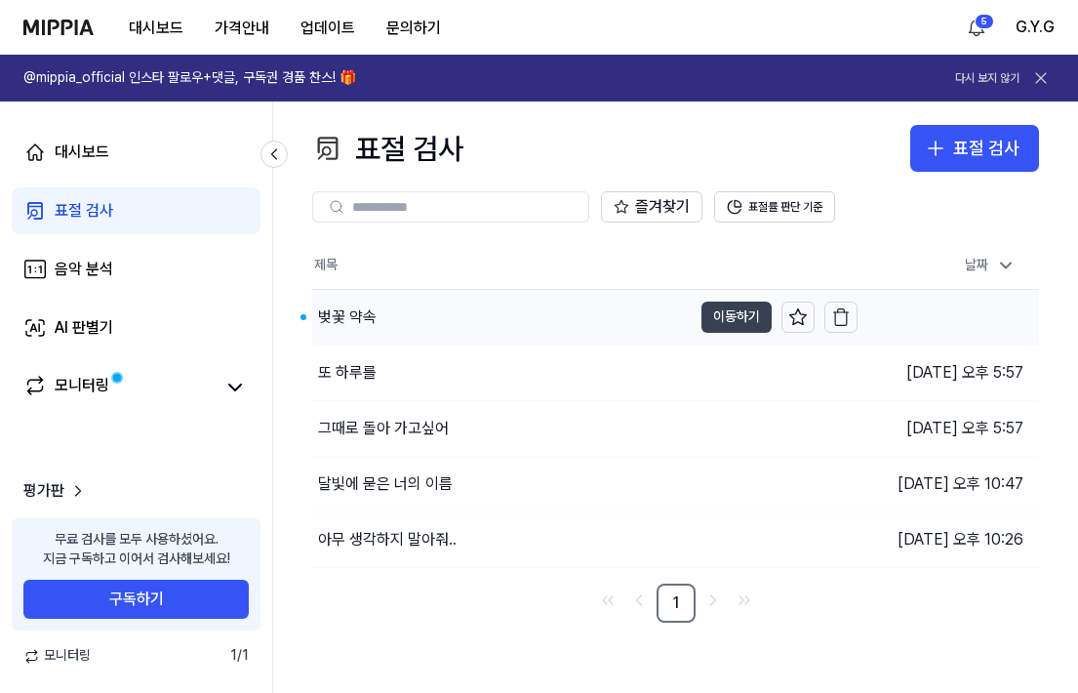
click at [724, 314] on button "이동하기" at bounding box center [737, 316] width 70 height 31
